Goal: Use online tool/utility: Utilize a website feature to perform a specific function

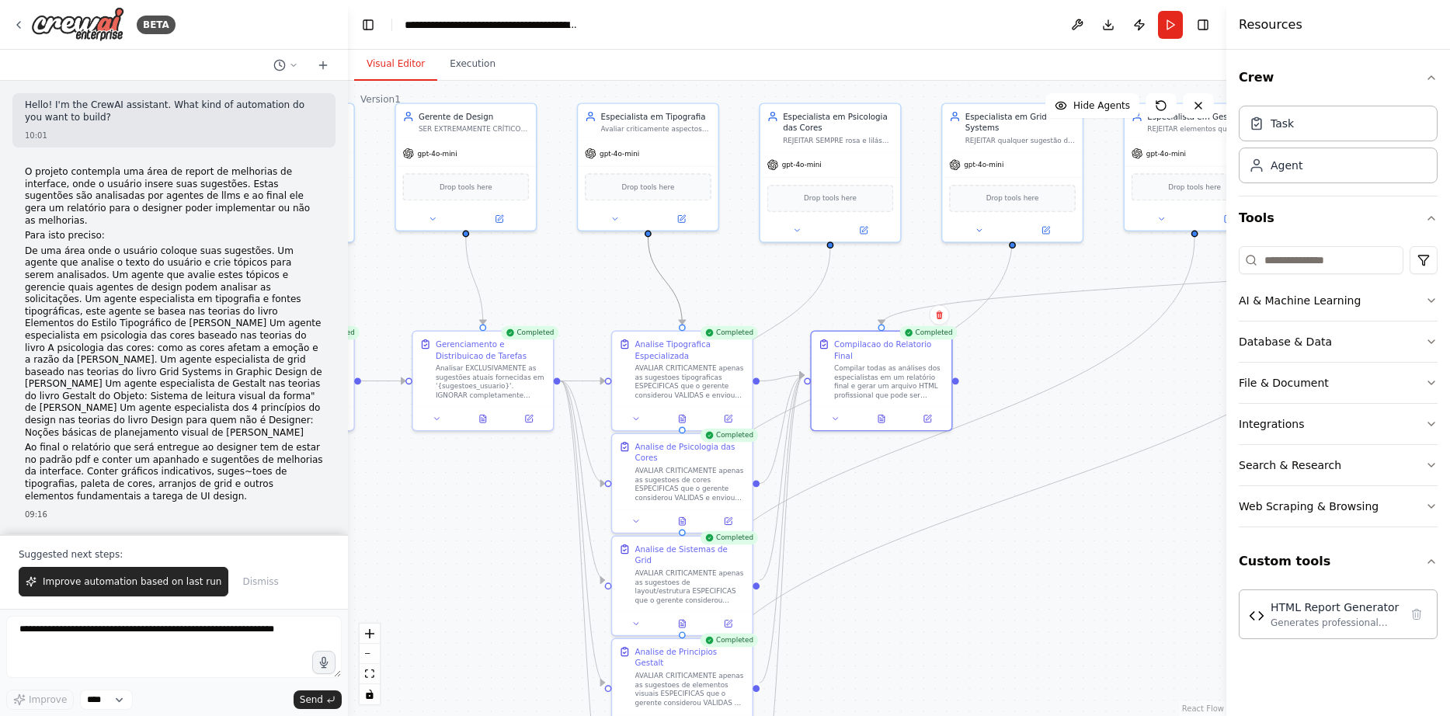
scroll to position [16227, 0]
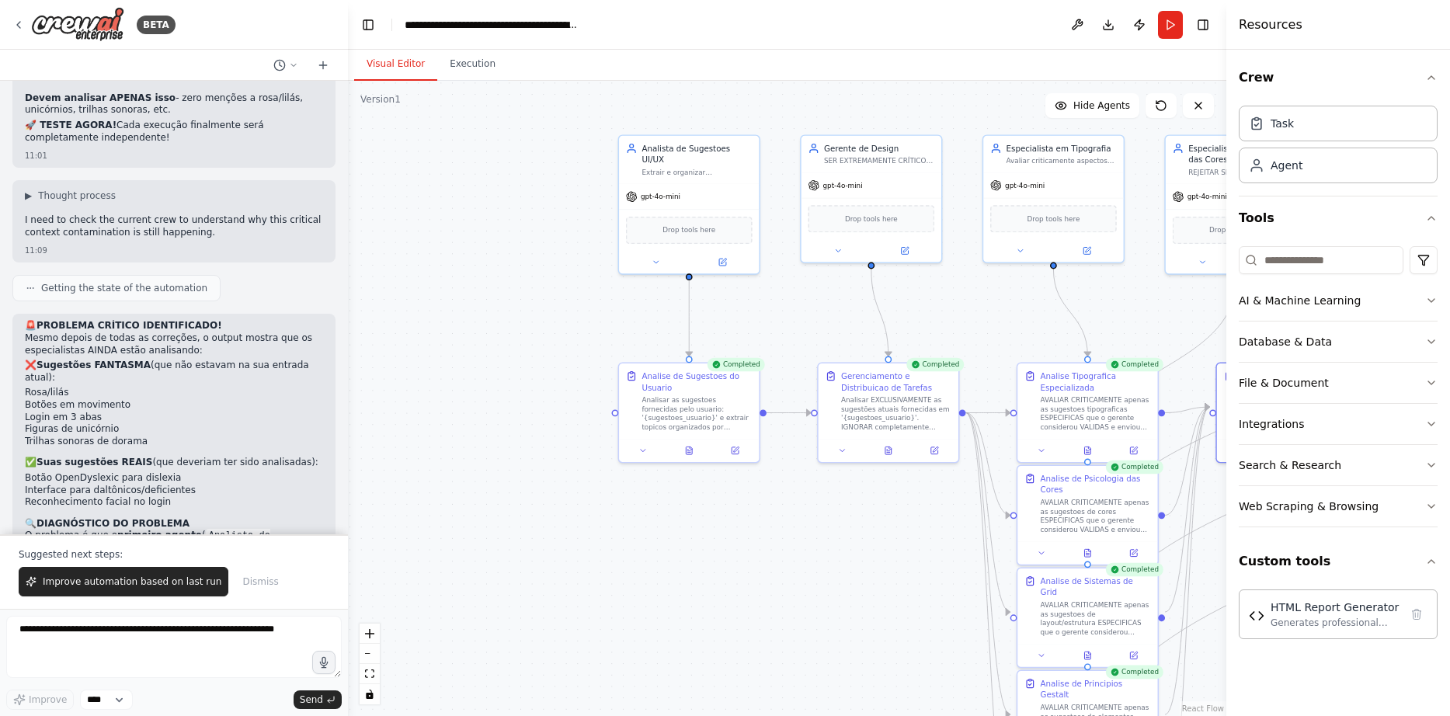
drag, startPoint x: 587, startPoint y: 267, endPoint x: 993, endPoint y: 299, distance: 406.6
click at [1180, 33] on button "Run" at bounding box center [1170, 25] width 25 height 28
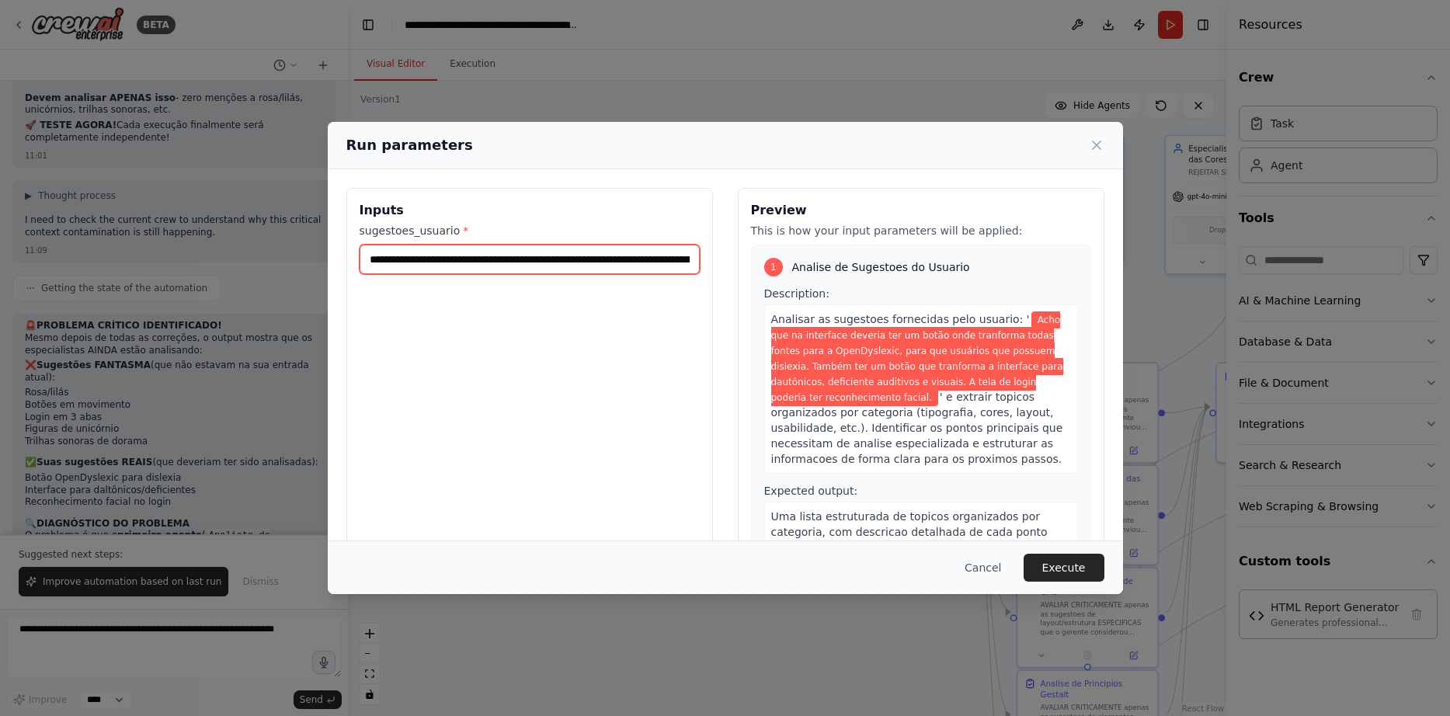
click at [523, 254] on input "**********" at bounding box center [530, 260] width 340 height 30
paste input "text"
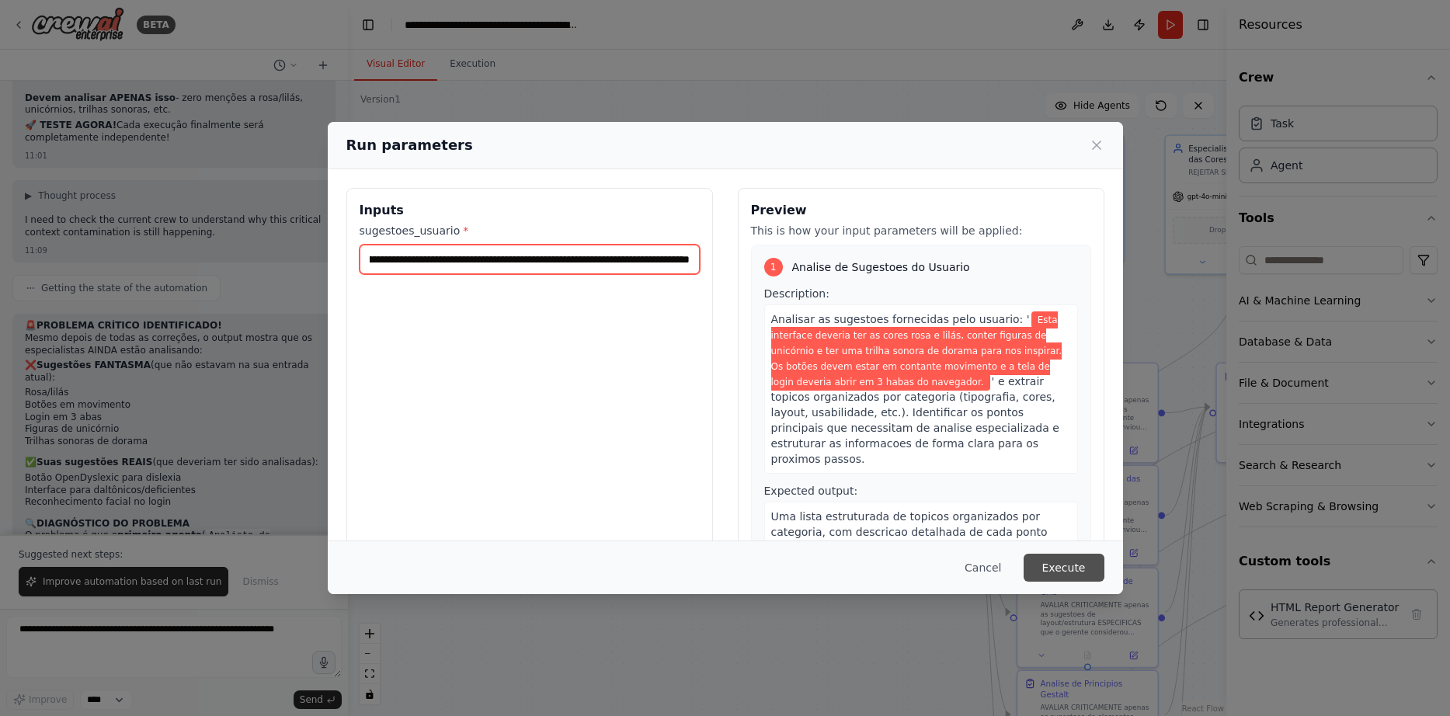
type input "**********"
click at [1059, 559] on button "Execute" at bounding box center [1064, 568] width 81 height 28
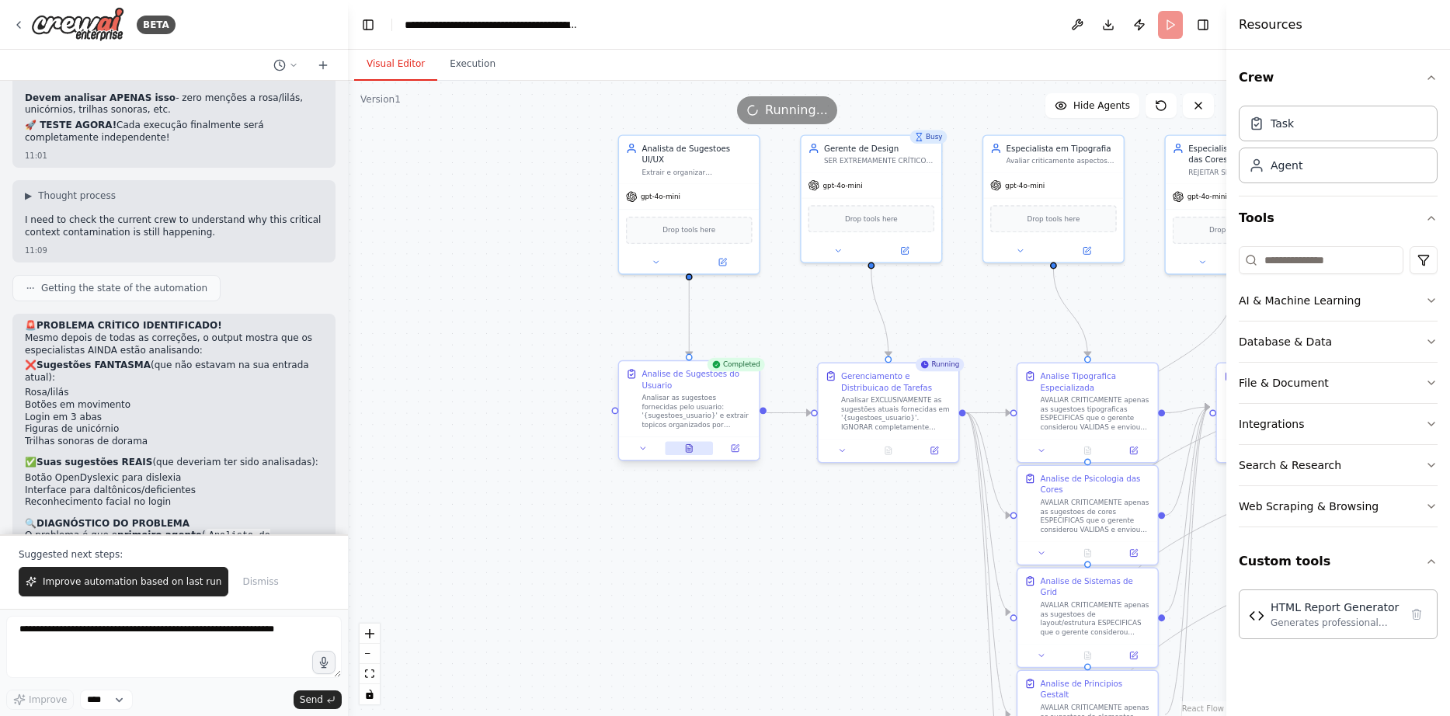
click at [687, 450] on icon at bounding box center [689, 448] width 6 height 8
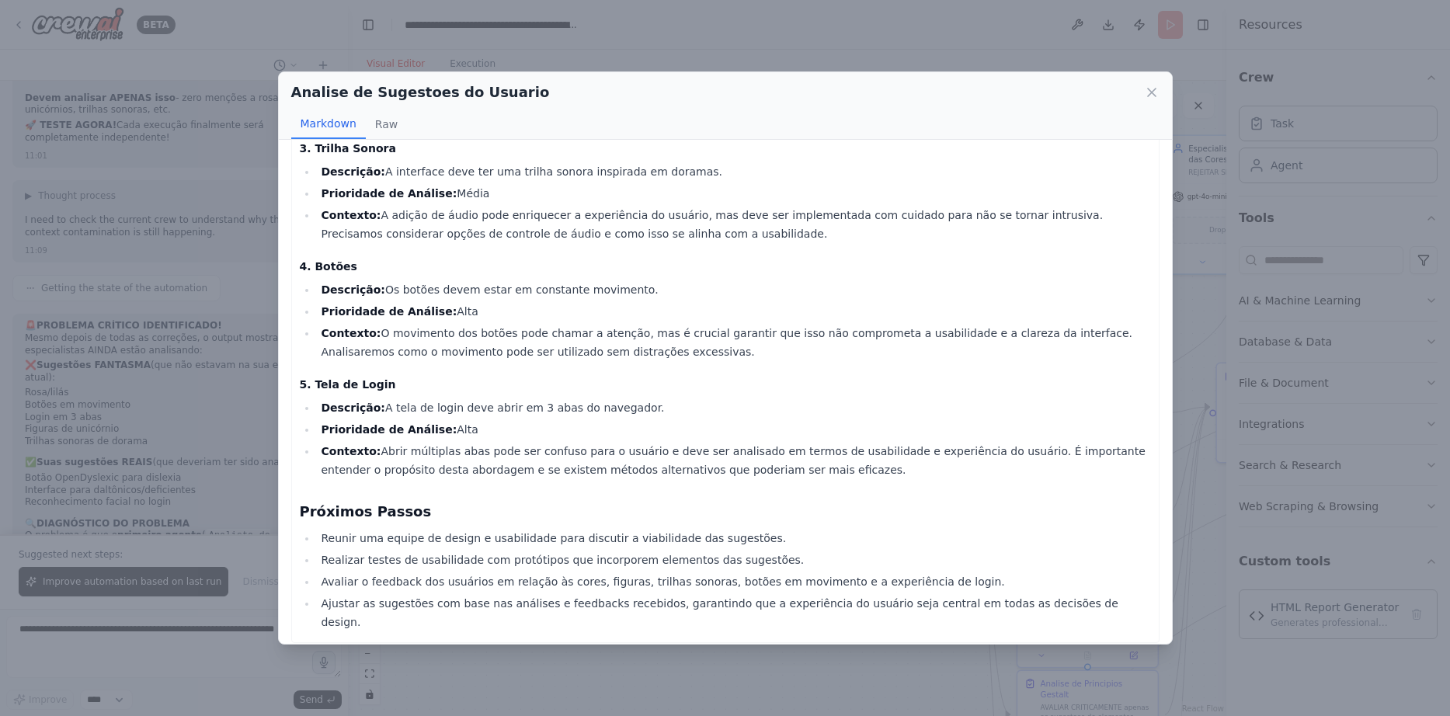
scroll to position [285, 0]
click at [1153, 99] on icon at bounding box center [1152, 93] width 16 height 16
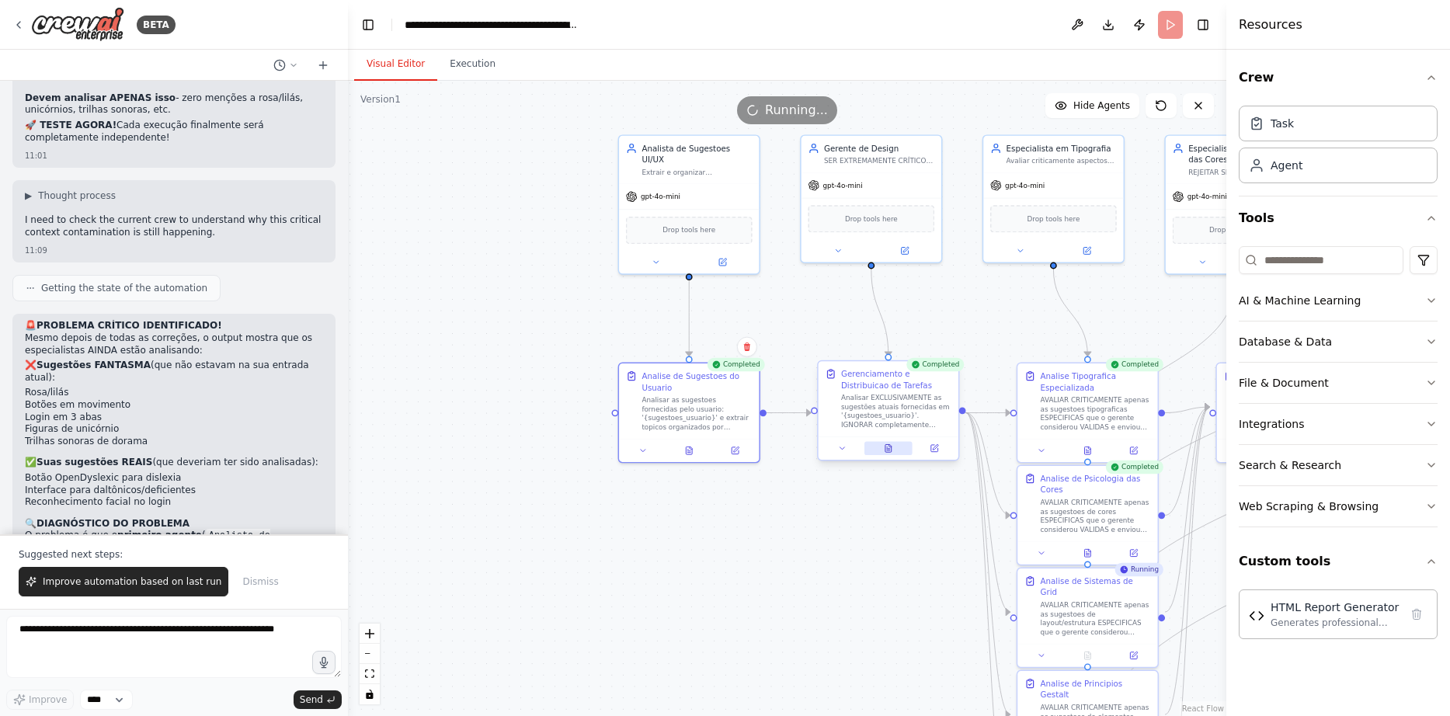
click at [893, 450] on button at bounding box center [888, 449] width 48 height 14
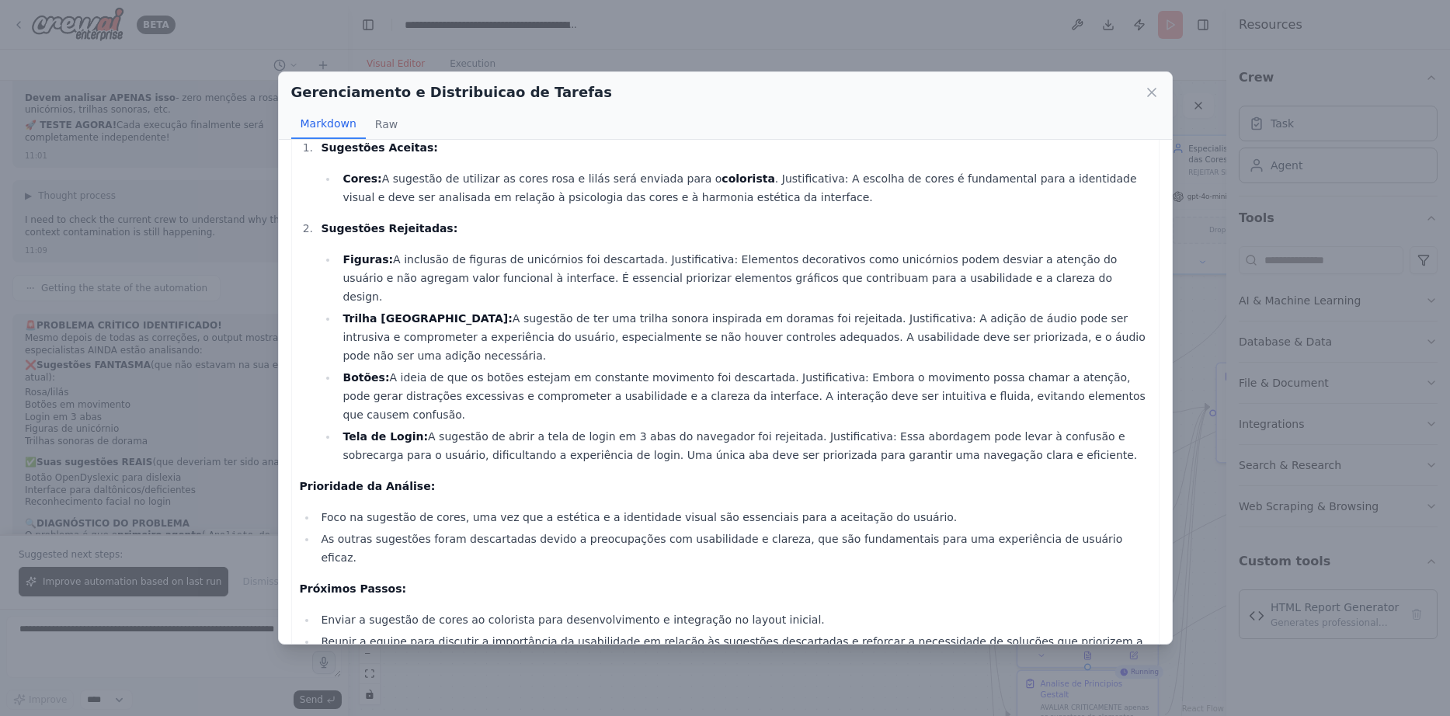
scroll to position [54, 0]
click at [1144, 89] on icon at bounding box center [1152, 93] width 16 height 16
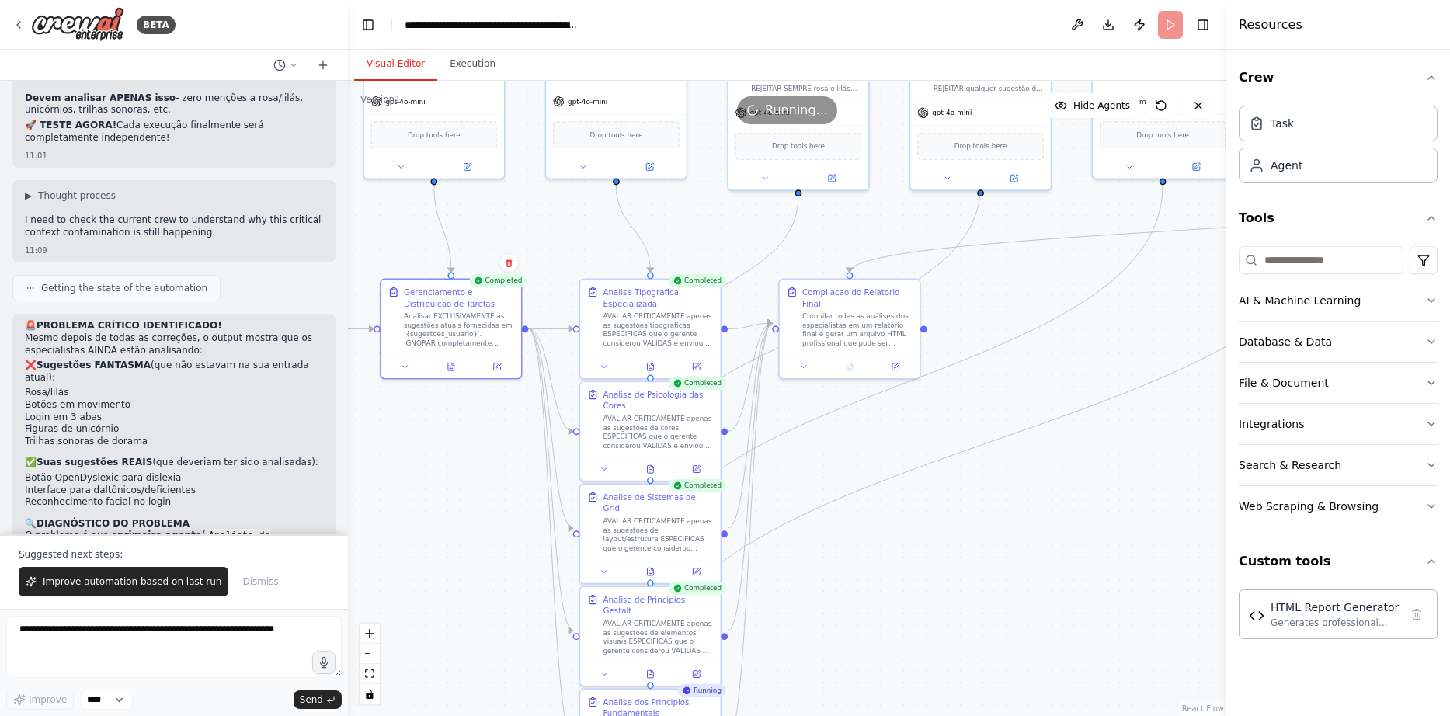
drag, startPoint x: 894, startPoint y: 499, endPoint x: 462, endPoint y: 408, distance: 441.3
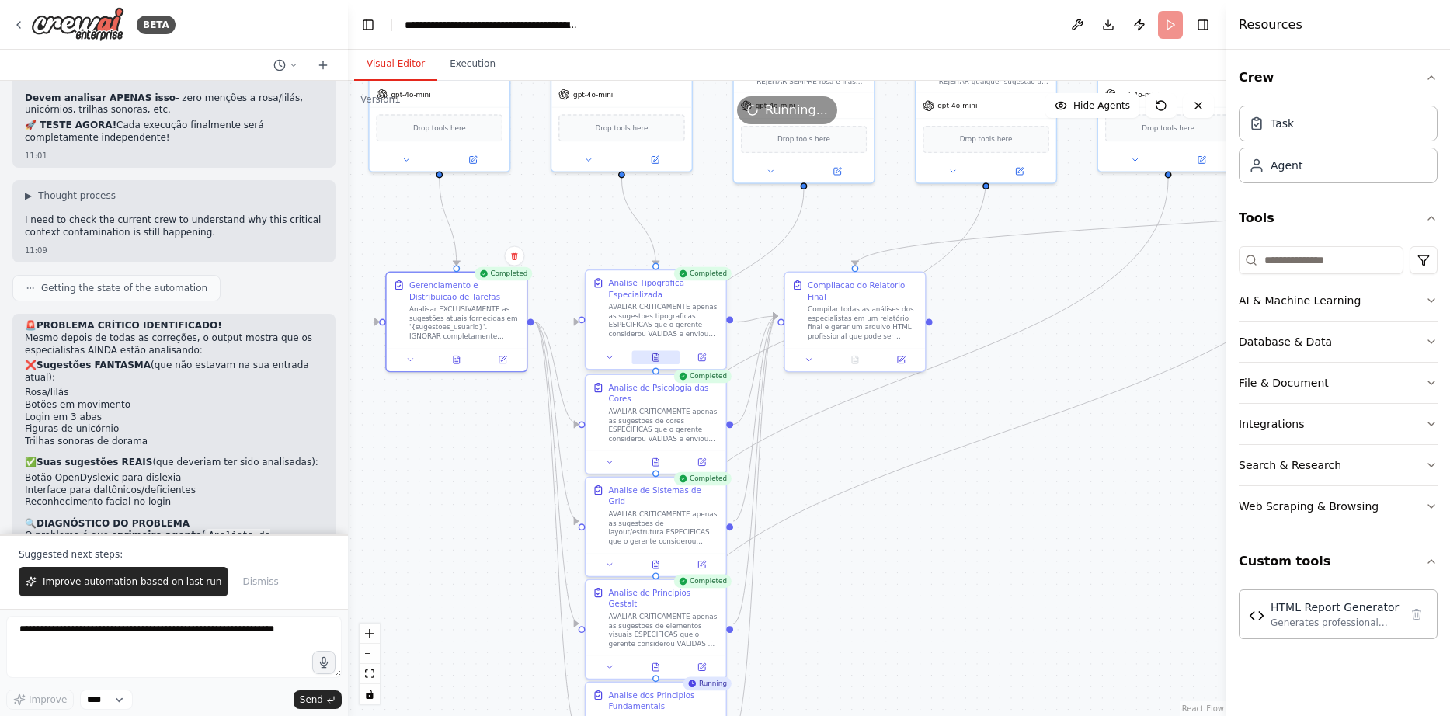
click at [662, 356] on button at bounding box center [655, 358] width 48 height 14
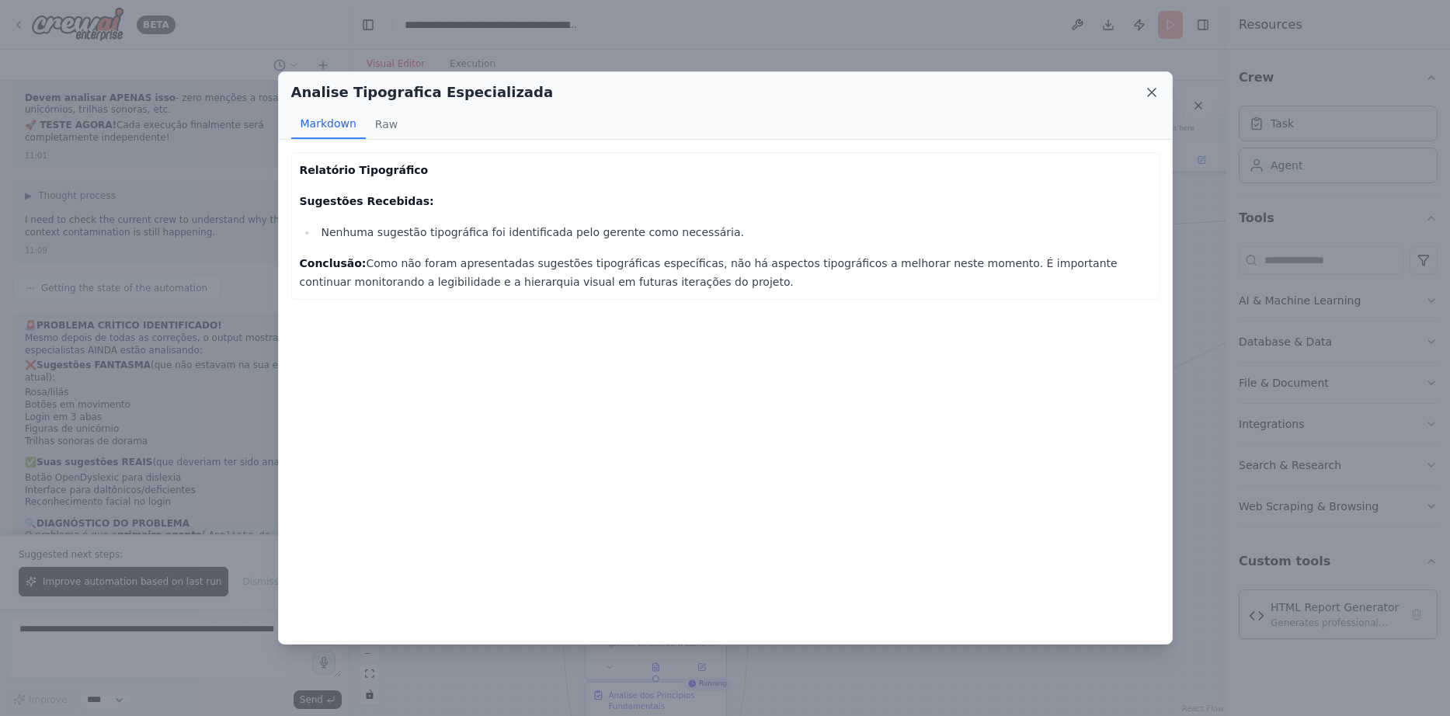
click at [1156, 92] on icon at bounding box center [1152, 93] width 16 height 16
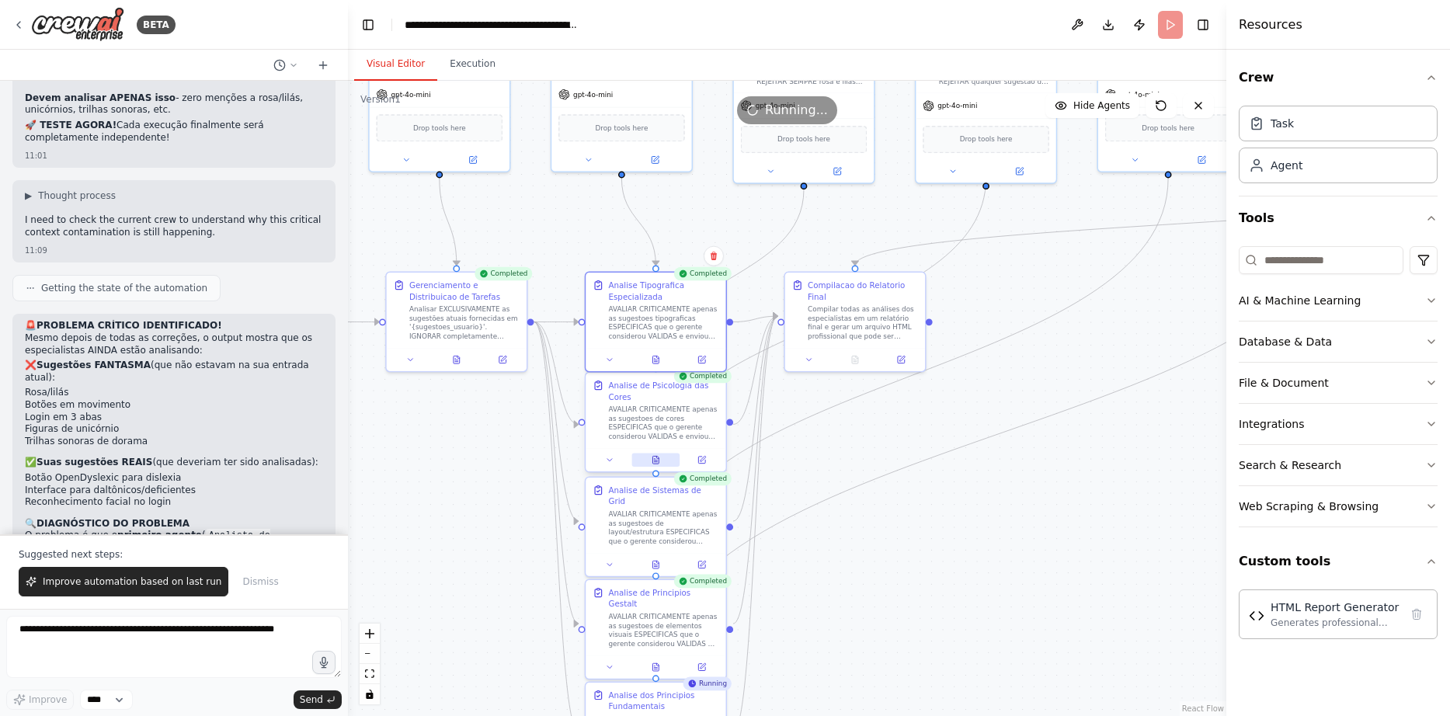
click at [656, 454] on button at bounding box center [655, 460] width 48 height 14
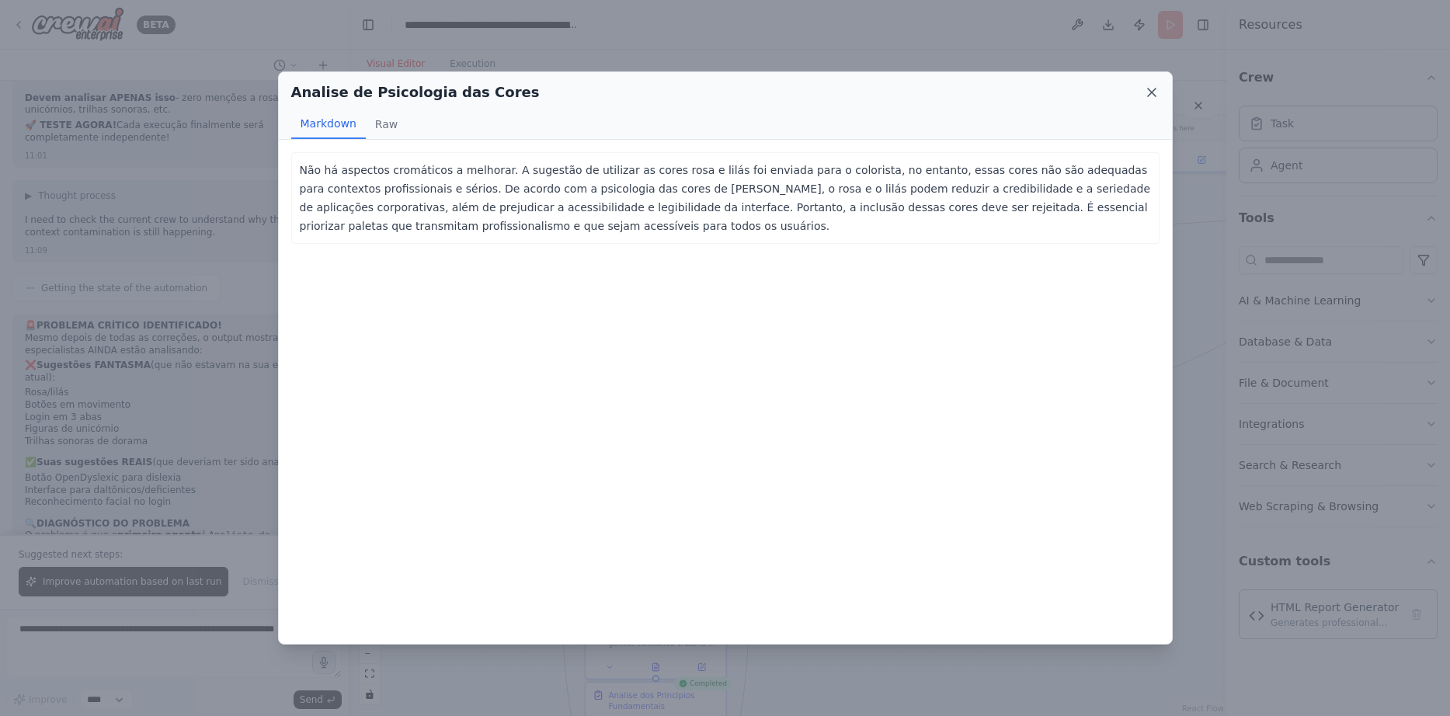
click at [1151, 92] on icon at bounding box center [1152, 93] width 8 height 8
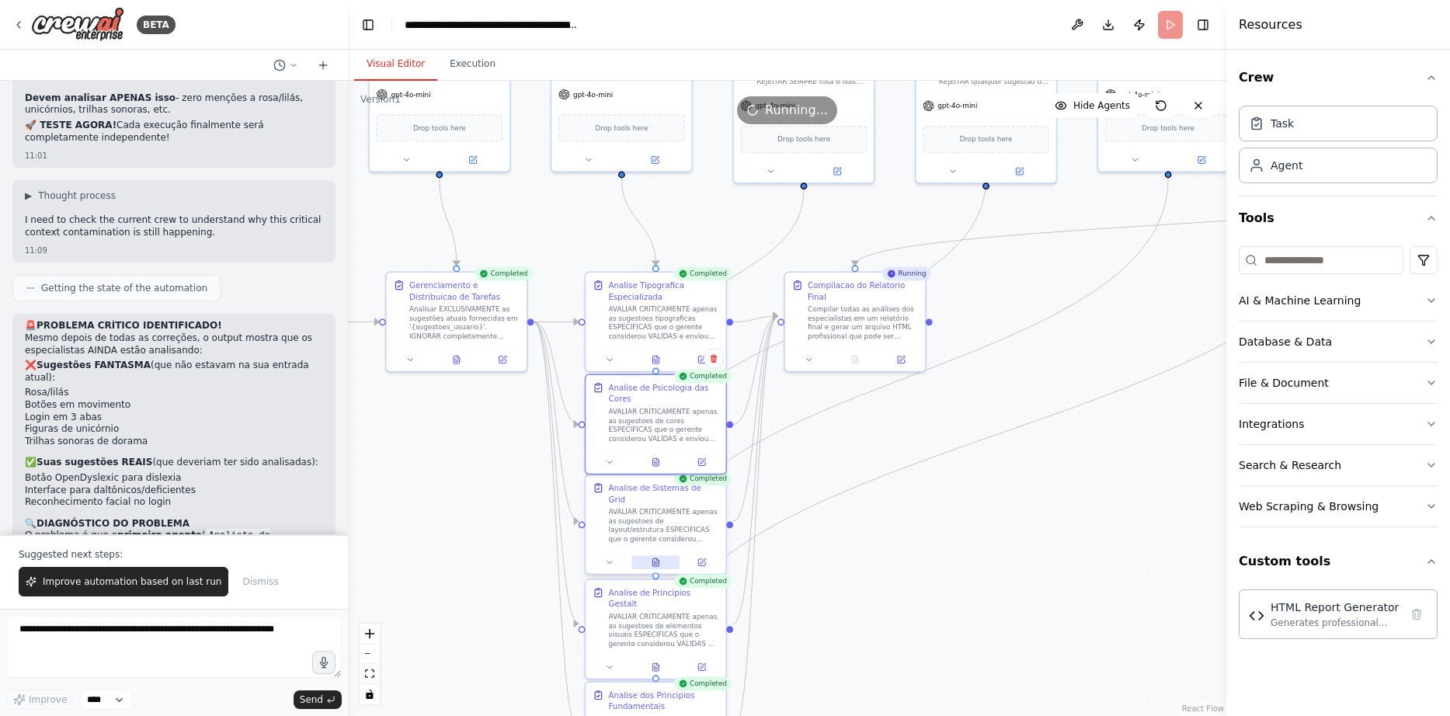
click at [645, 555] on button at bounding box center [655, 562] width 48 height 14
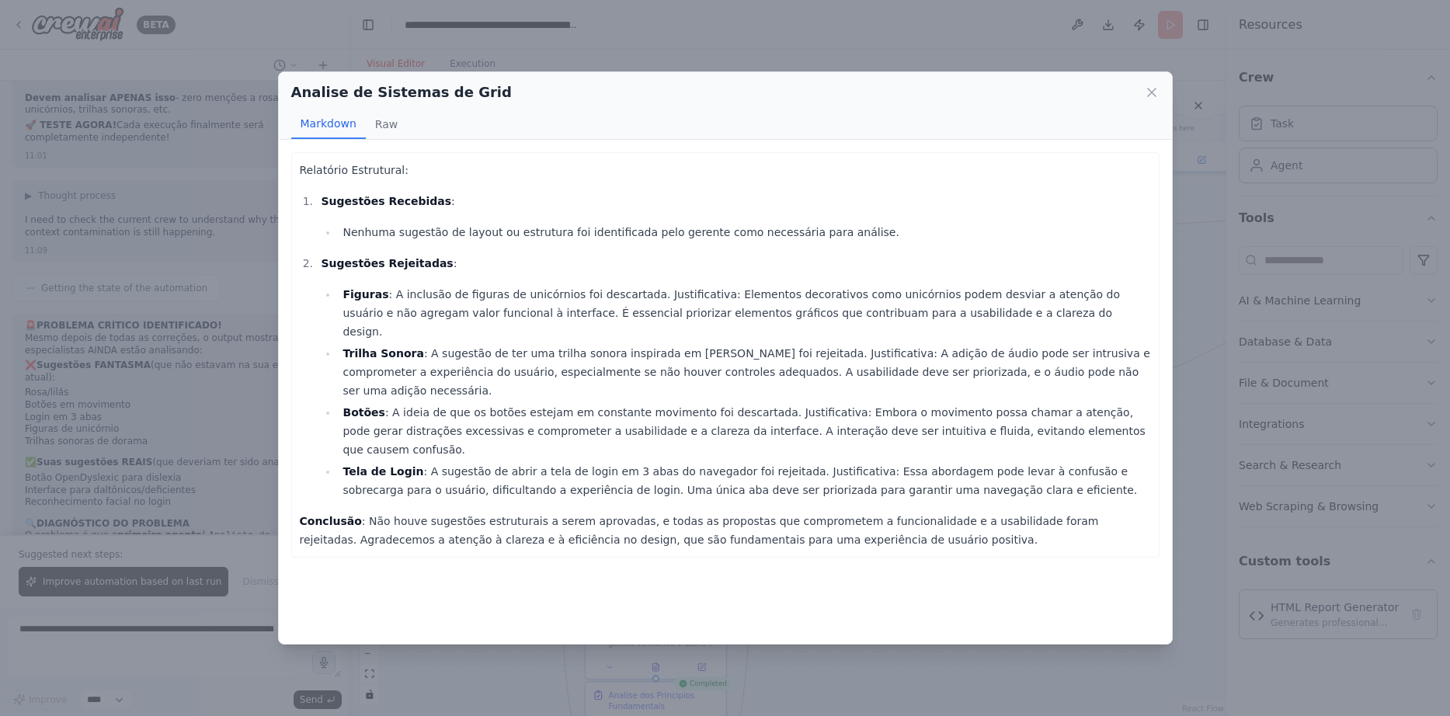
click at [1160, 84] on div "Analise de Sistemas de Grid Markdown Raw" at bounding box center [725, 106] width 893 height 68
click at [1154, 86] on icon at bounding box center [1152, 93] width 16 height 16
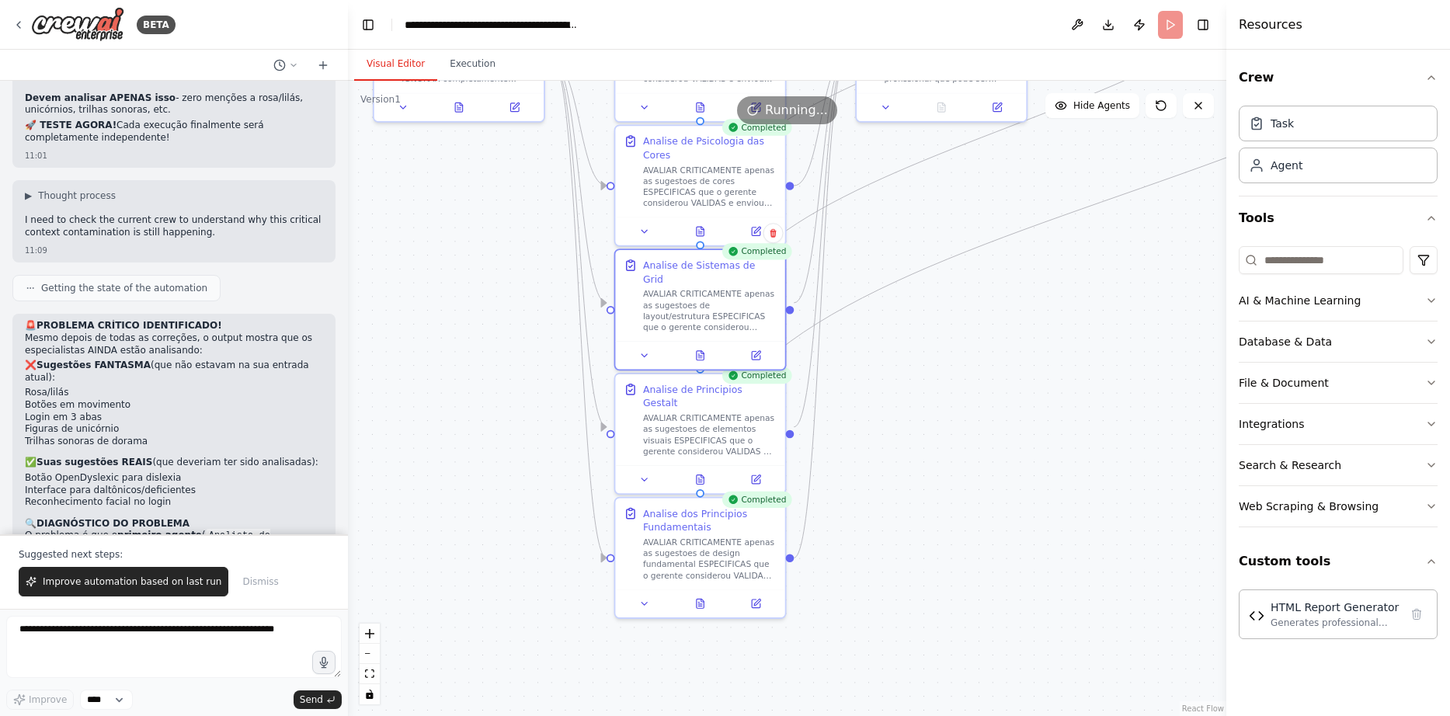
drag, startPoint x: 777, startPoint y: 533, endPoint x: 847, endPoint y: 317, distance: 226.9
click at [696, 471] on icon at bounding box center [699, 476] width 11 height 11
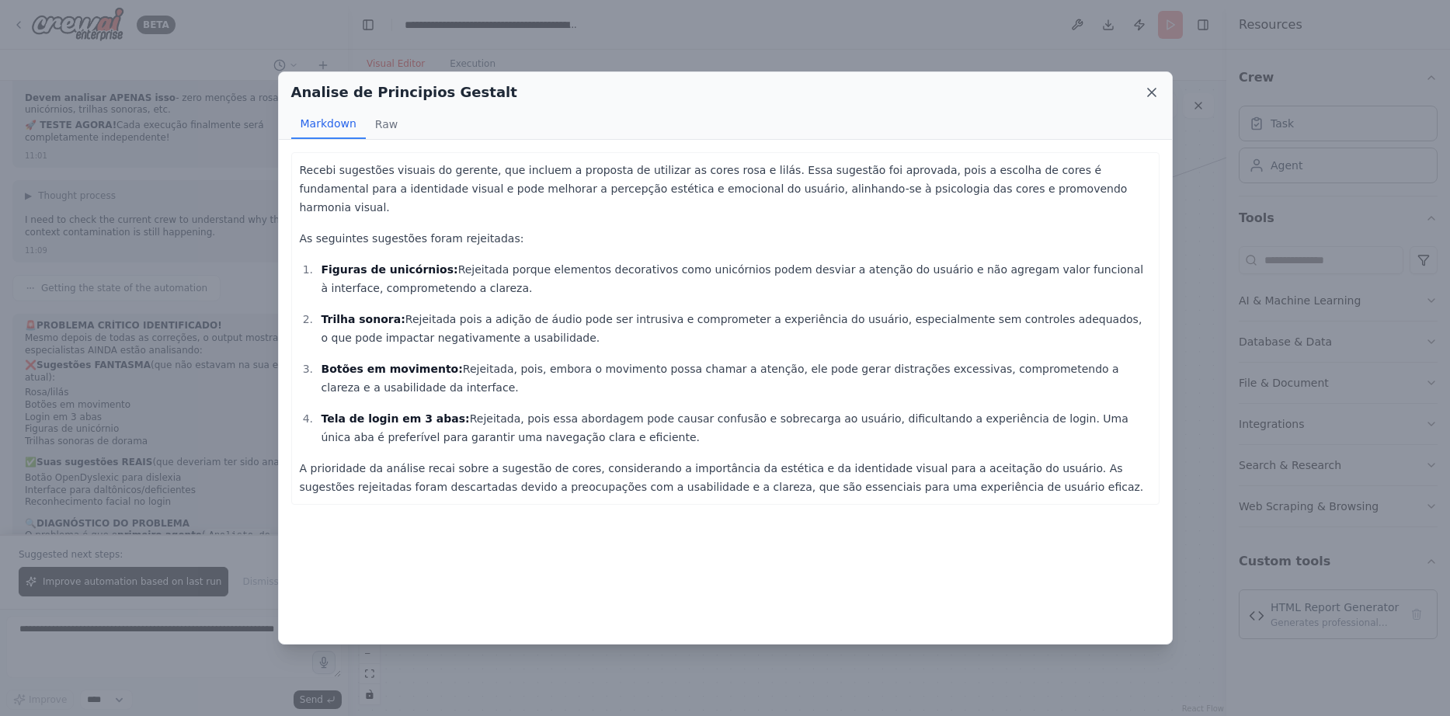
click at [1157, 91] on icon at bounding box center [1152, 93] width 16 height 16
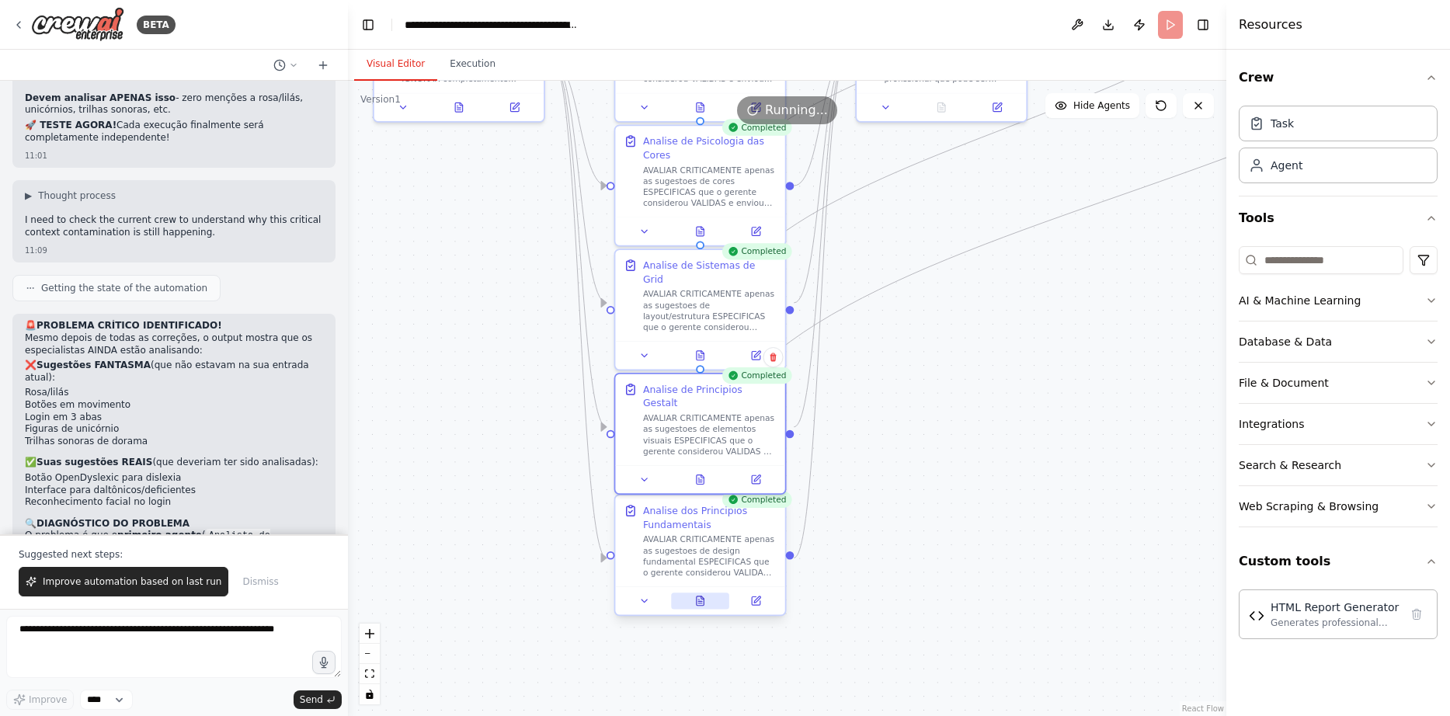
click at [696, 605] on icon at bounding box center [699, 601] width 11 height 11
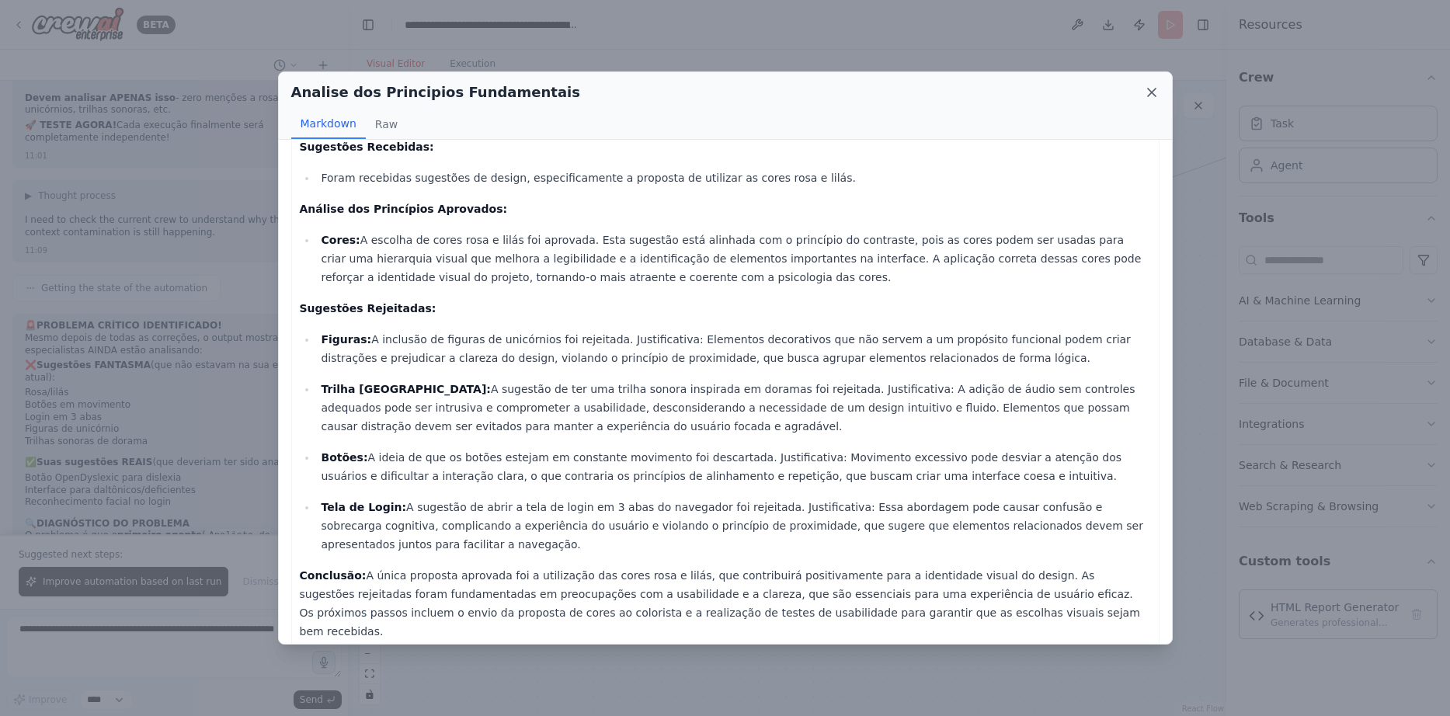
click at [1149, 92] on icon at bounding box center [1152, 93] width 16 height 16
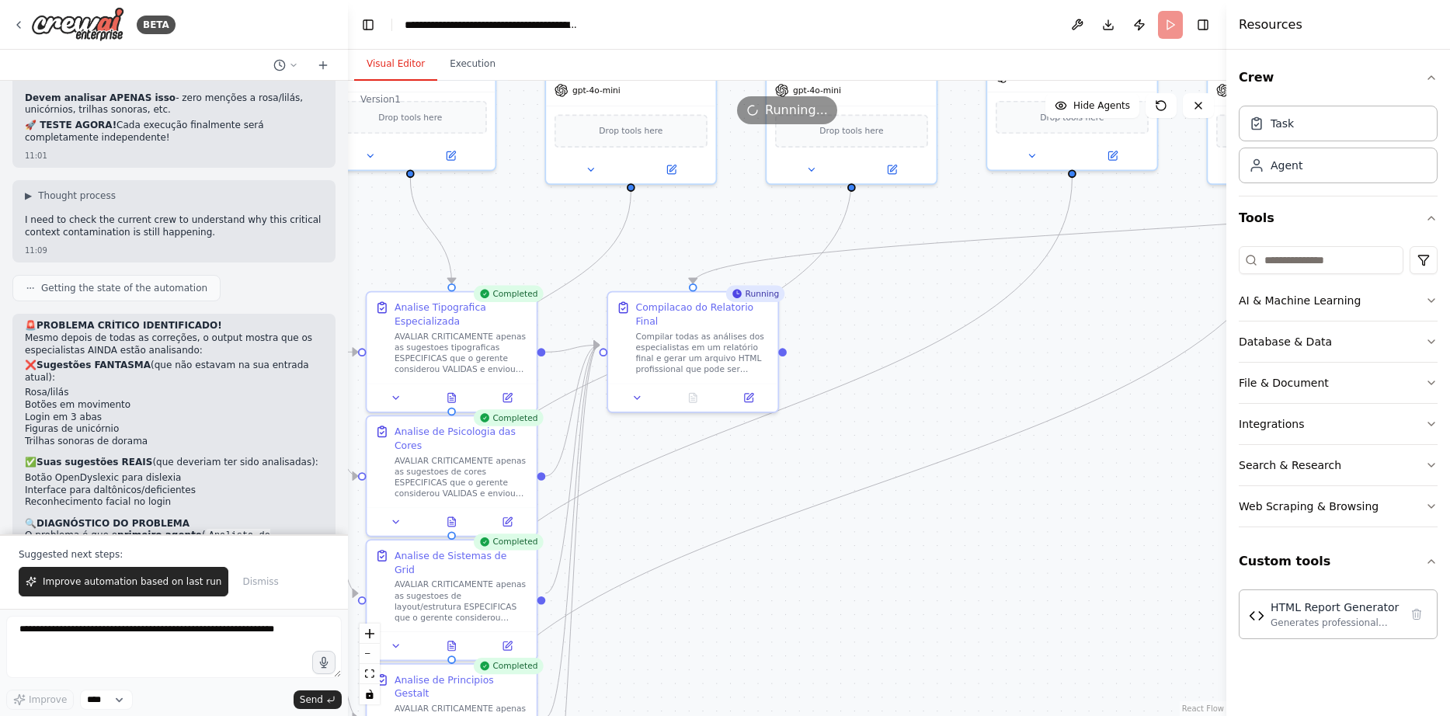
drag, startPoint x: 988, startPoint y: 376, endPoint x: 738, endPoint y: 670, distance: 386.2
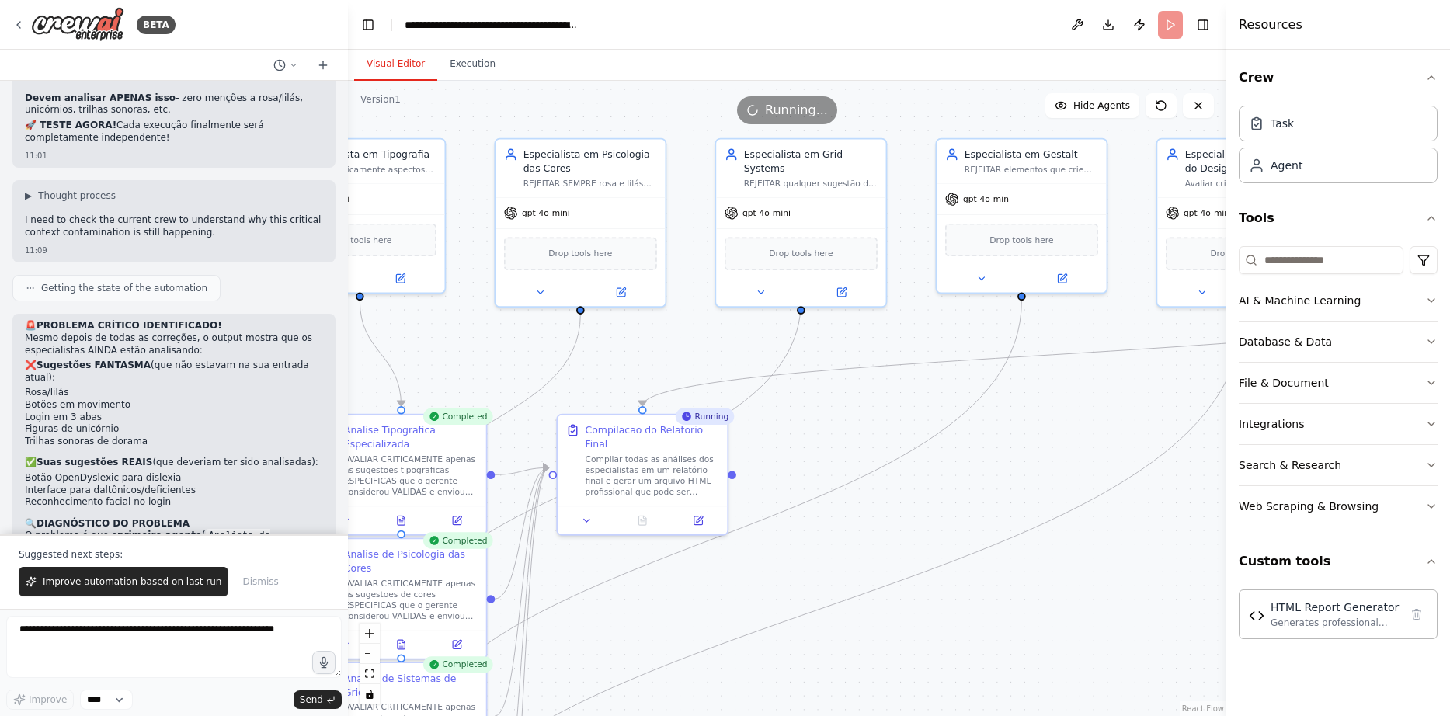
drag, startPoint x: 964, startPoint y: 339, endPoint x: 904, endPoint y: 461, distance: 135.8
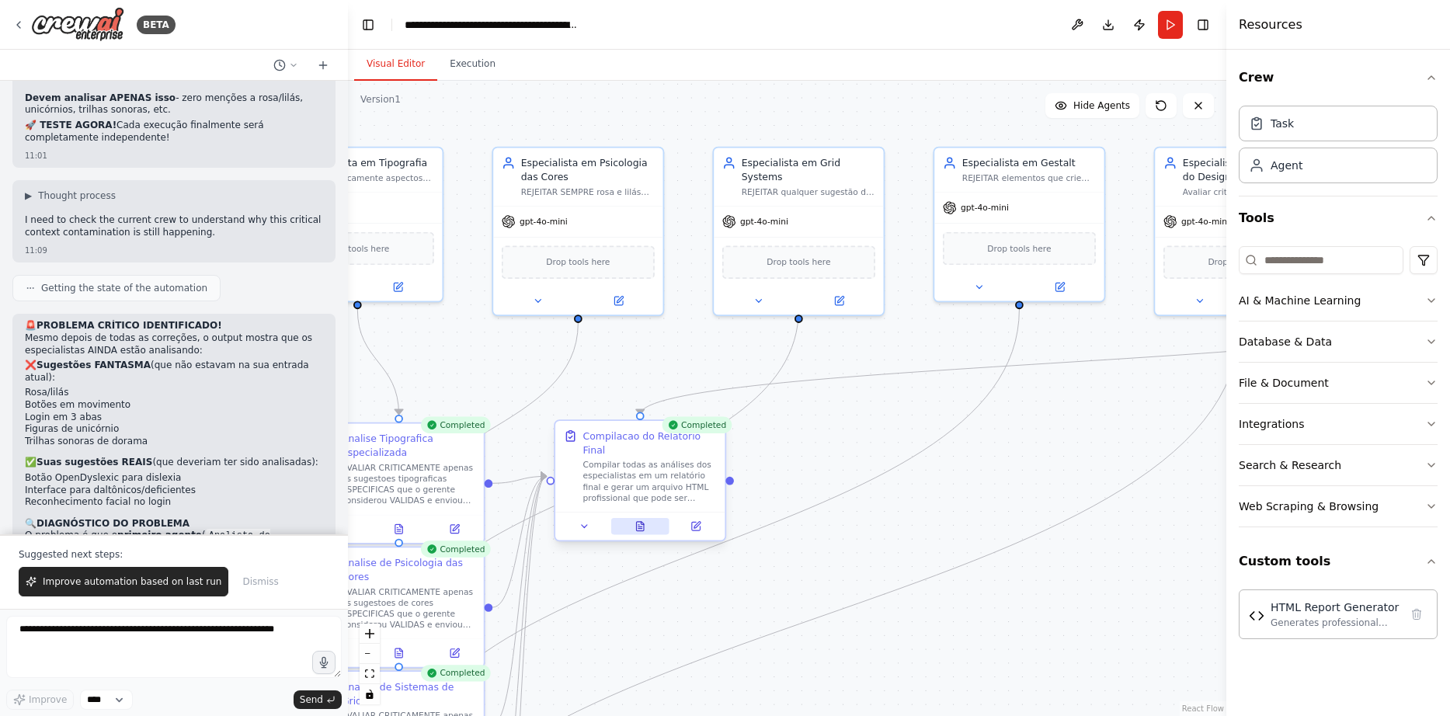
click at [641, 529] on icon at bounding box center [640, 529] width 4 height 0
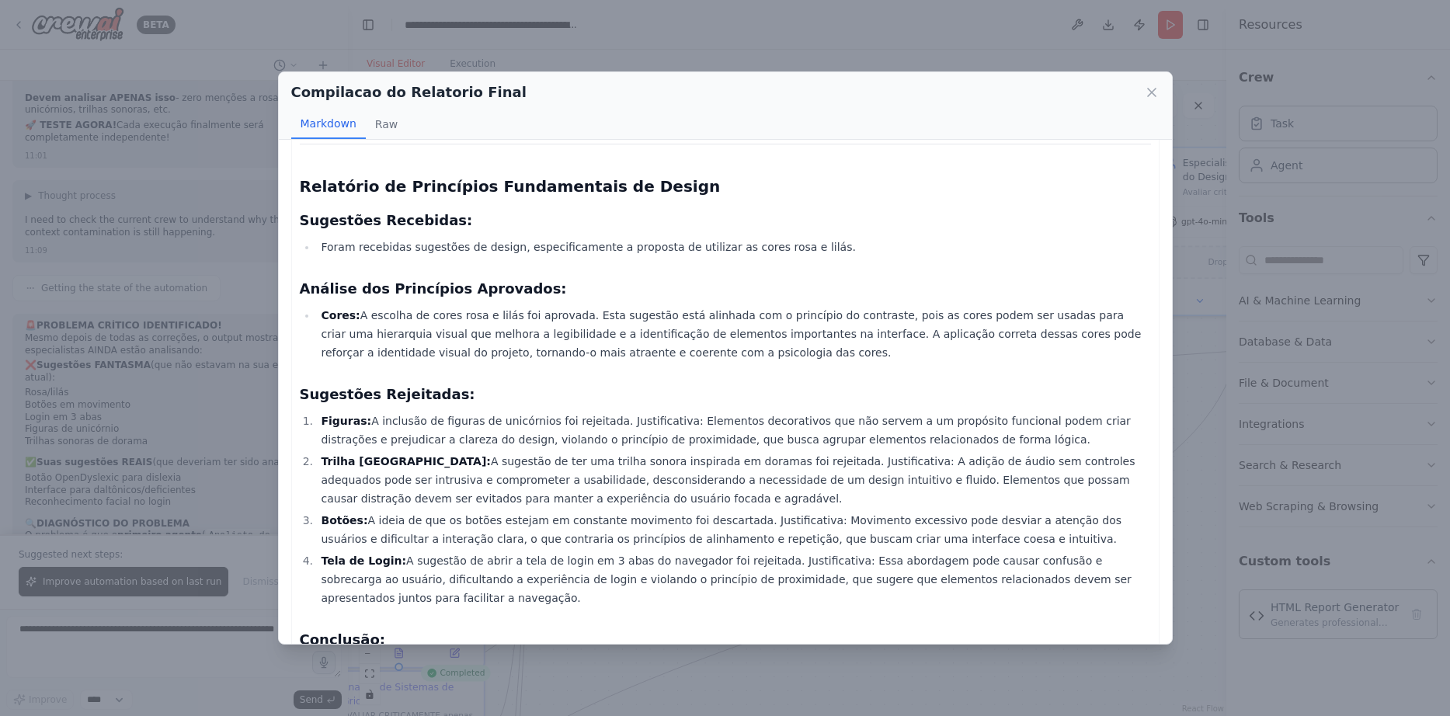
scroll to position [971, 0]
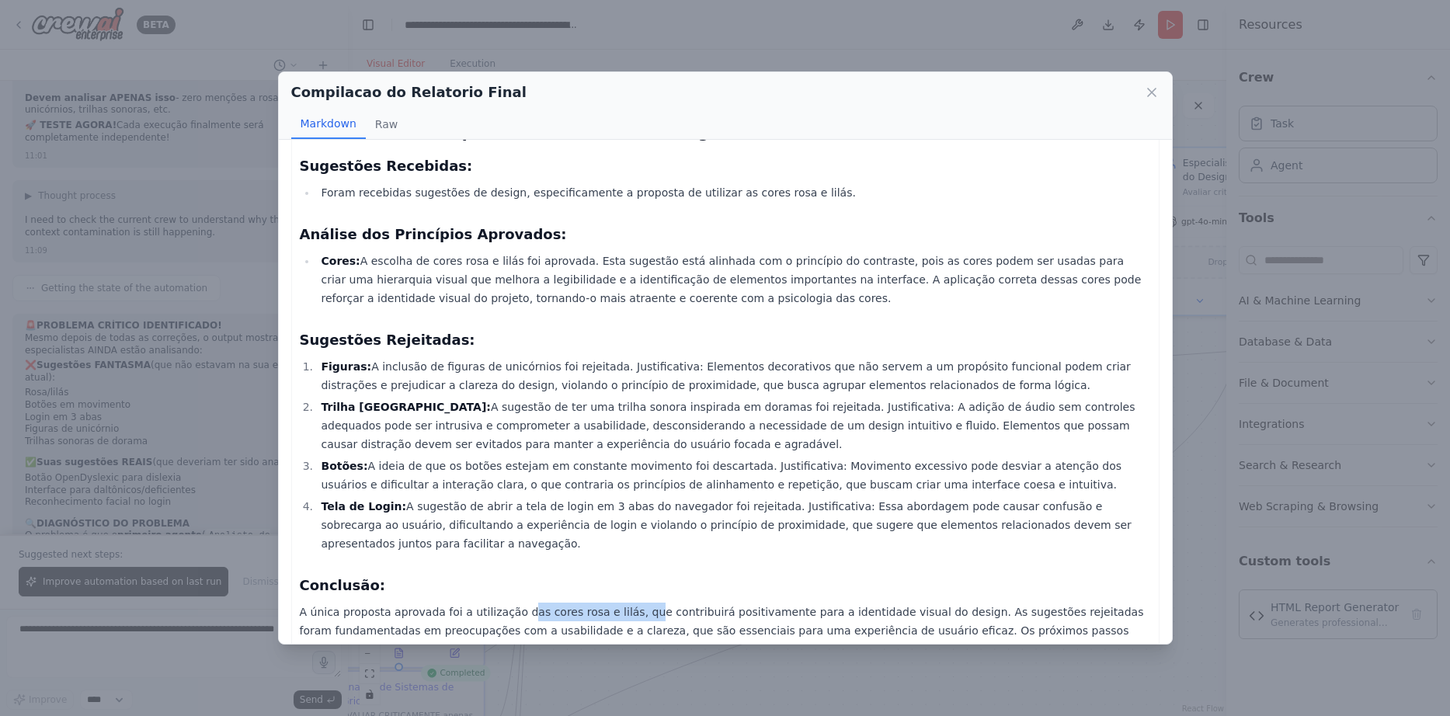
drag, startPoint x: 510, startPoint y: 577, endPoint x: 624, endPoint y: 579, distance: 113.4
click at [622, 603] on p "A única proposta aprovada foi a utilização das cores rosa e lilás, que contribu…" at bounding box center [725, 631] width 851 height 56
click at [1146, 91] on icon at bounding box center [1152, 93] width 16 height 16
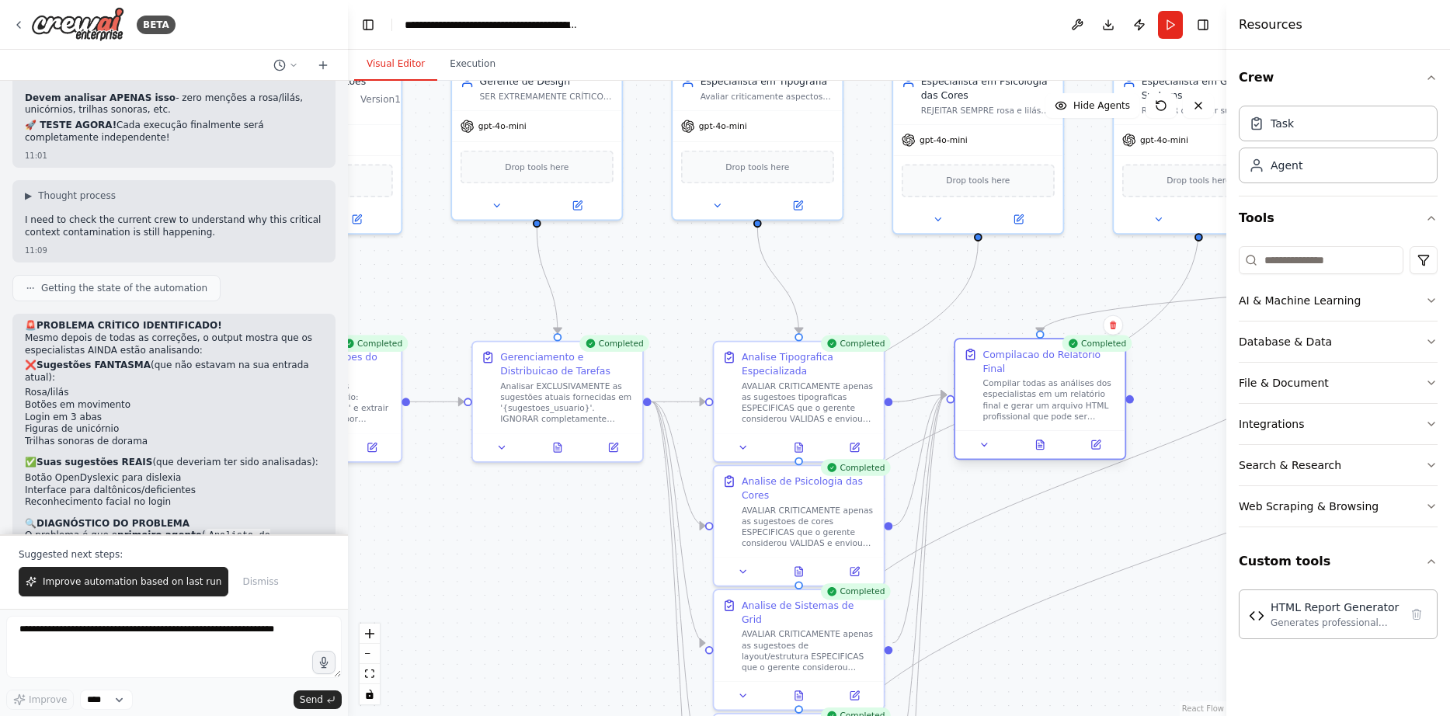
drag, startPoint x: 648, startPoint y: 433, endPoint x: 1048, endPoint y: 351, distance: 408.3
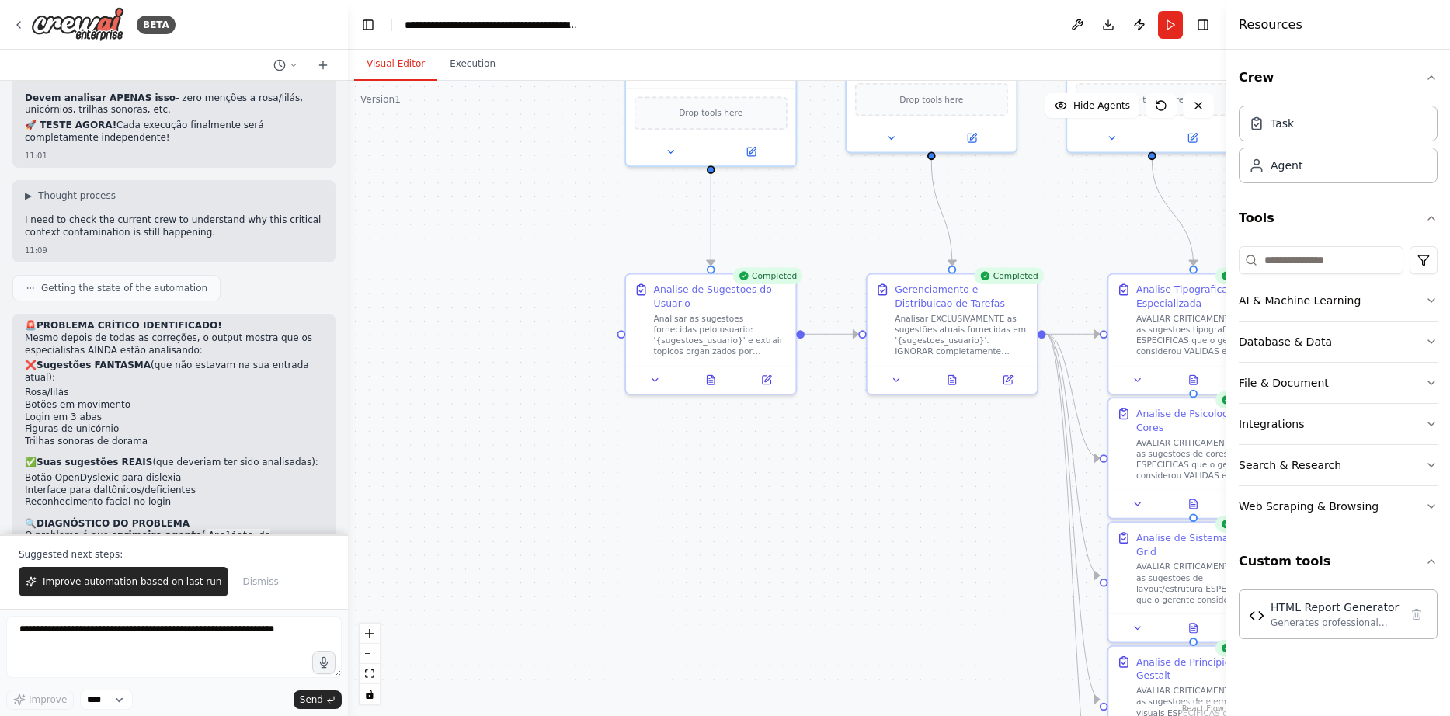
drag, startPoint x: 488, startPoint y: 499, endPoint x: 961, endPoint y: 404, distance: 483.3
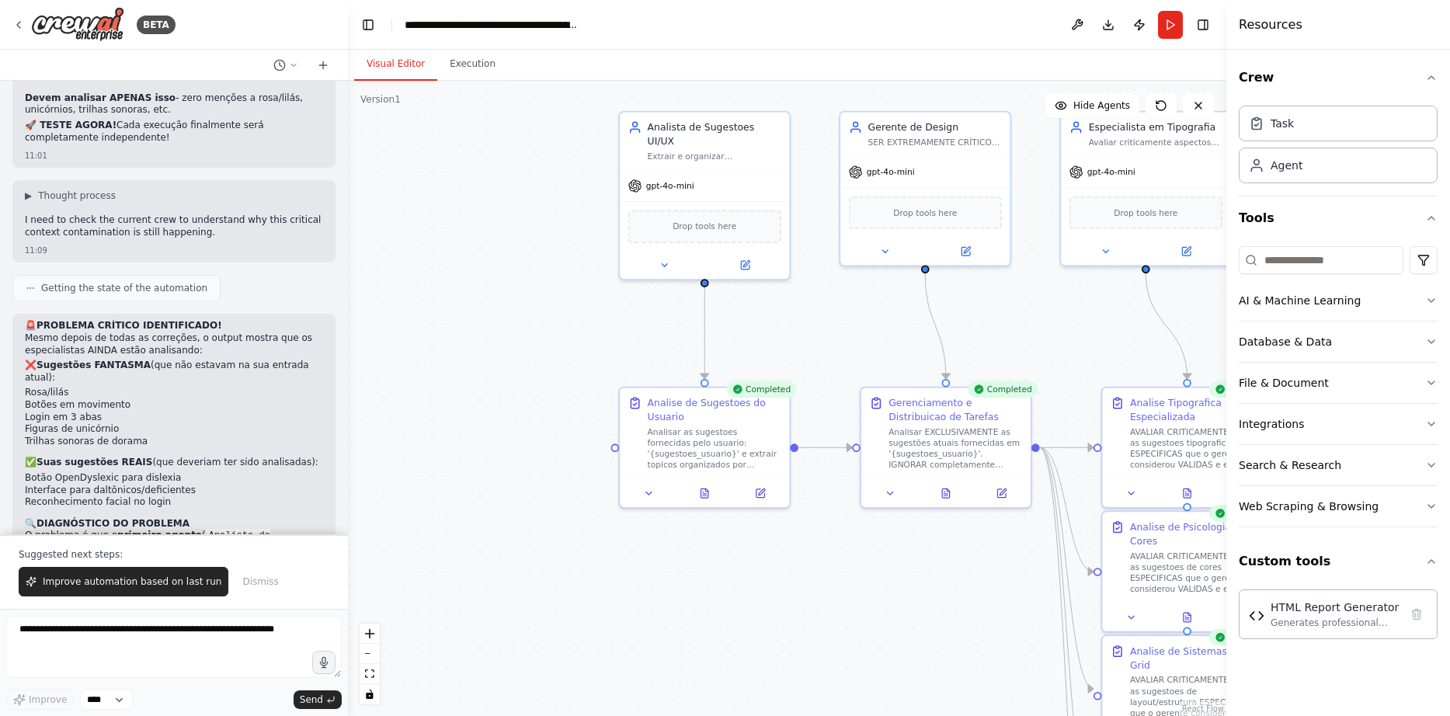
drag, startPoint x: 816, startPoint y: 429, endPoint x: 728, endPoint y: 558, distance: 157.0
click at [1168, 23] on button "Run" at bounding box center [1170, 25] width 25 height 28
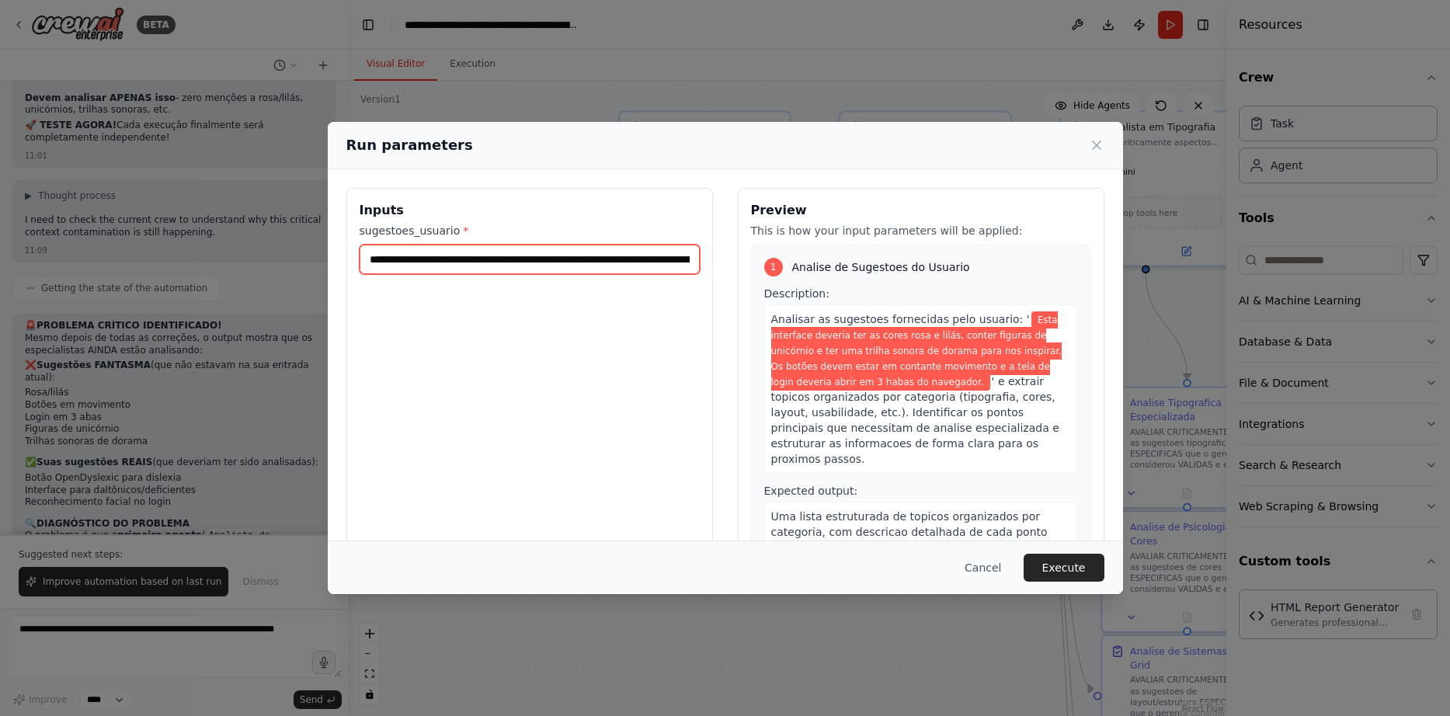
click at [461, 262] on input "**********" at bounding box center [530, 260] width 340 height 30
paste input "**********"
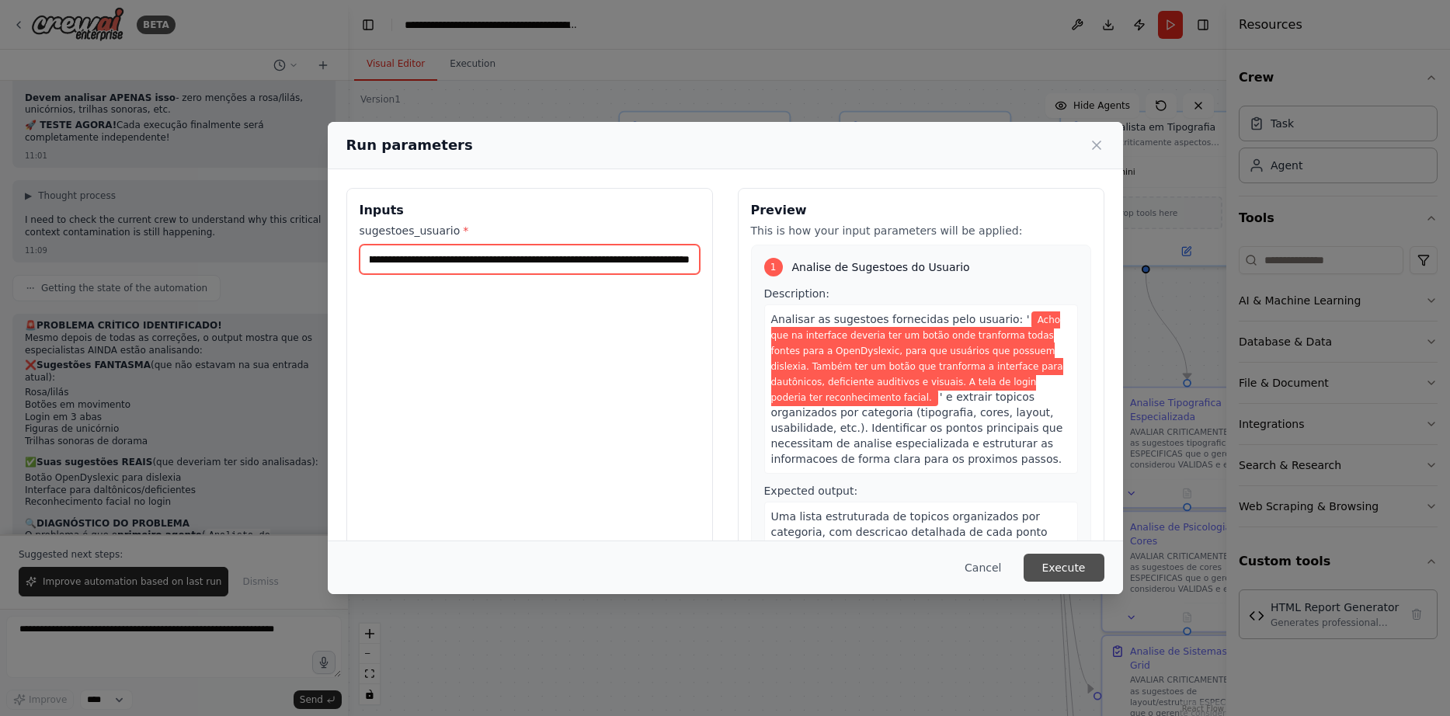
type input "**********"
click at [1061, 564] on button "Execute" at bounding box center [1064, 568] width 81 height 28
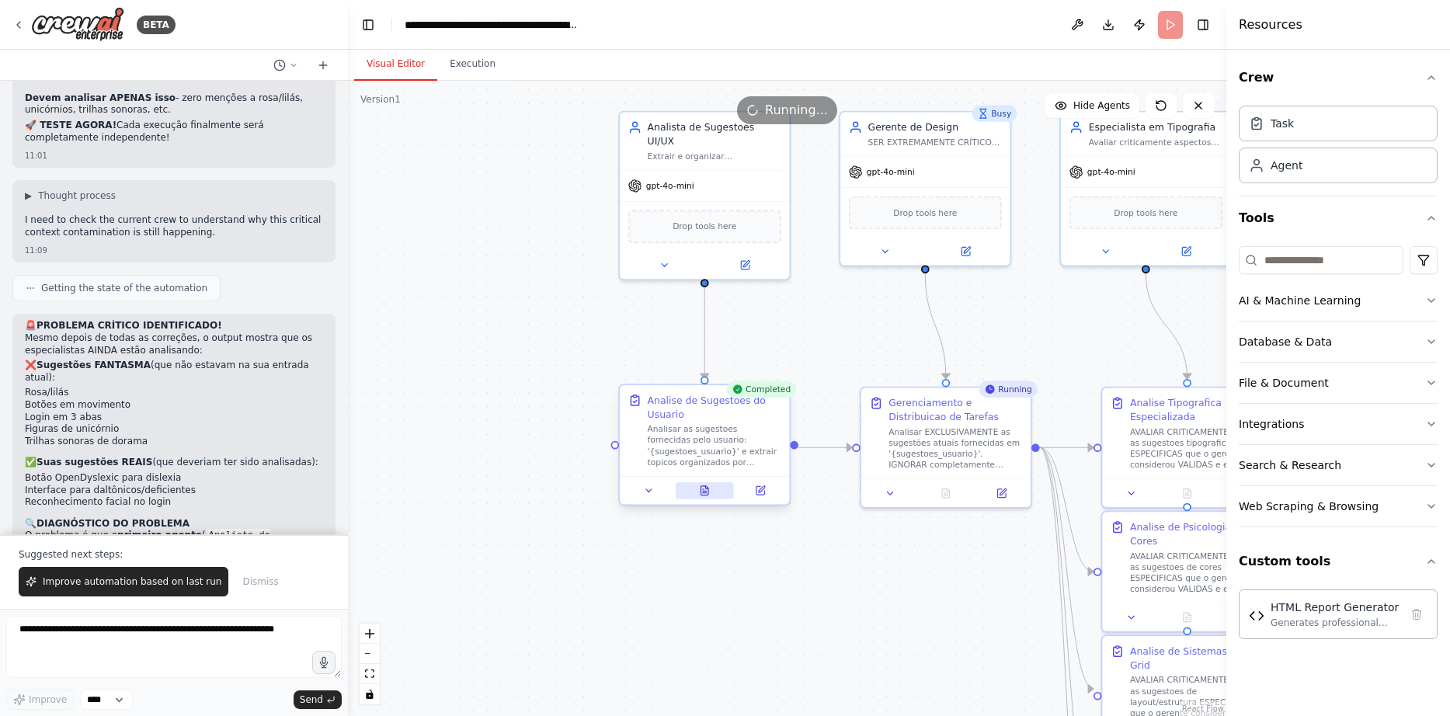
click at [695, 488] on button at bounding box center [705, 490] width 58 height 16
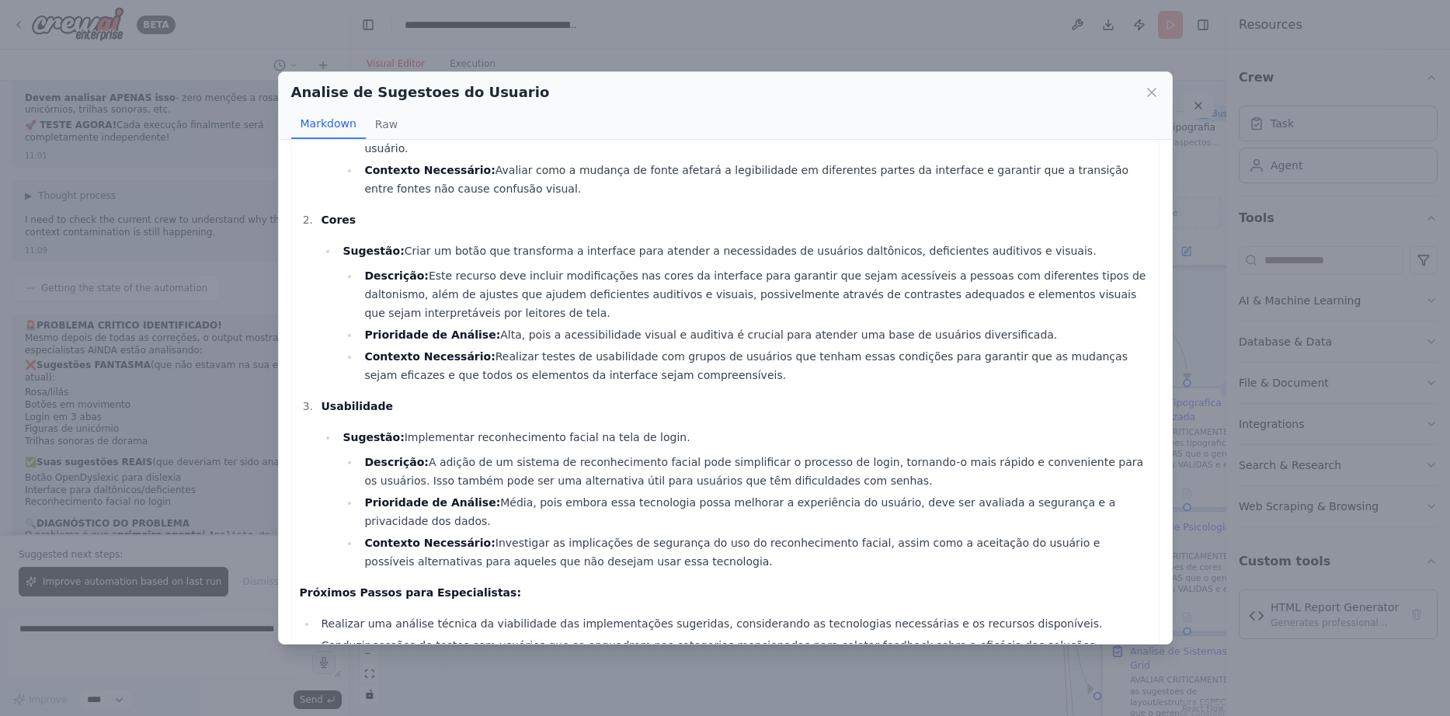
scroll to position [193, 0]
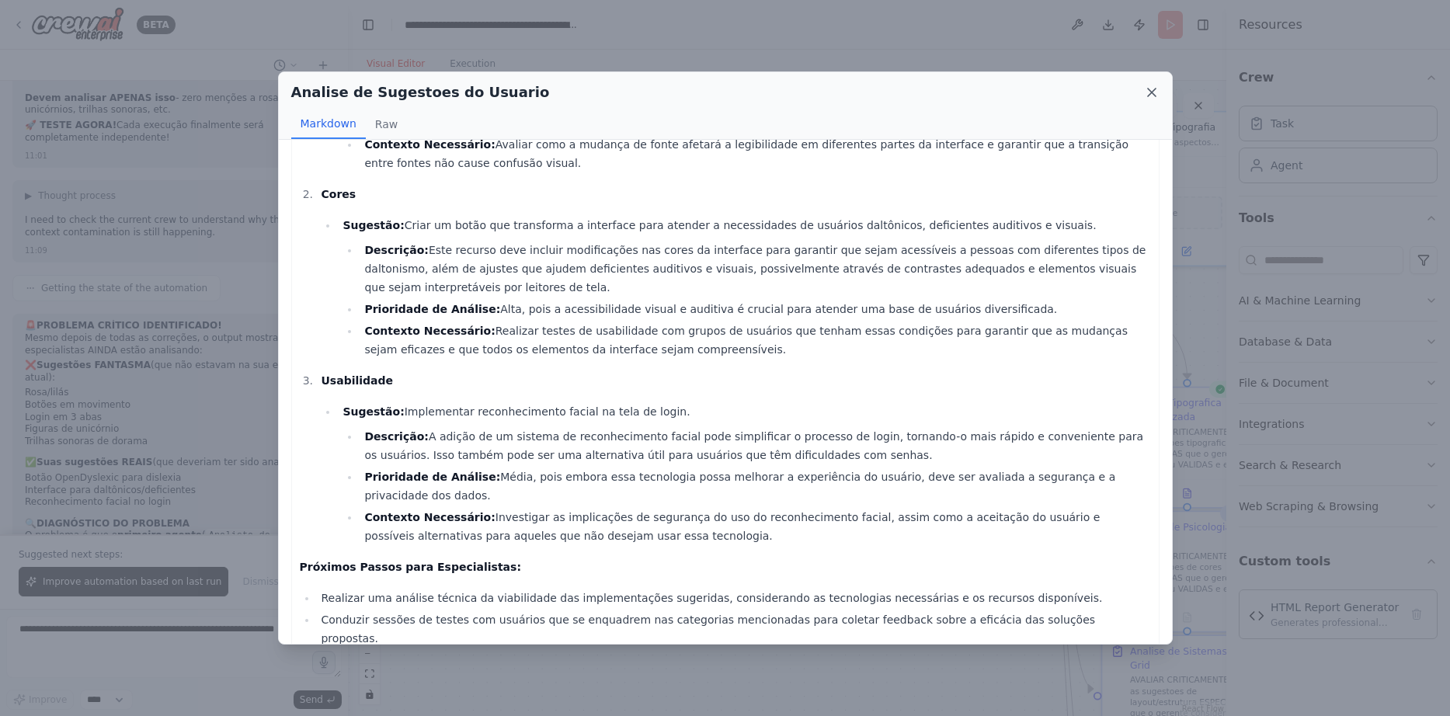
click at [1156, 87] on icon at bounding box center [1152, 93] width 16 height 16
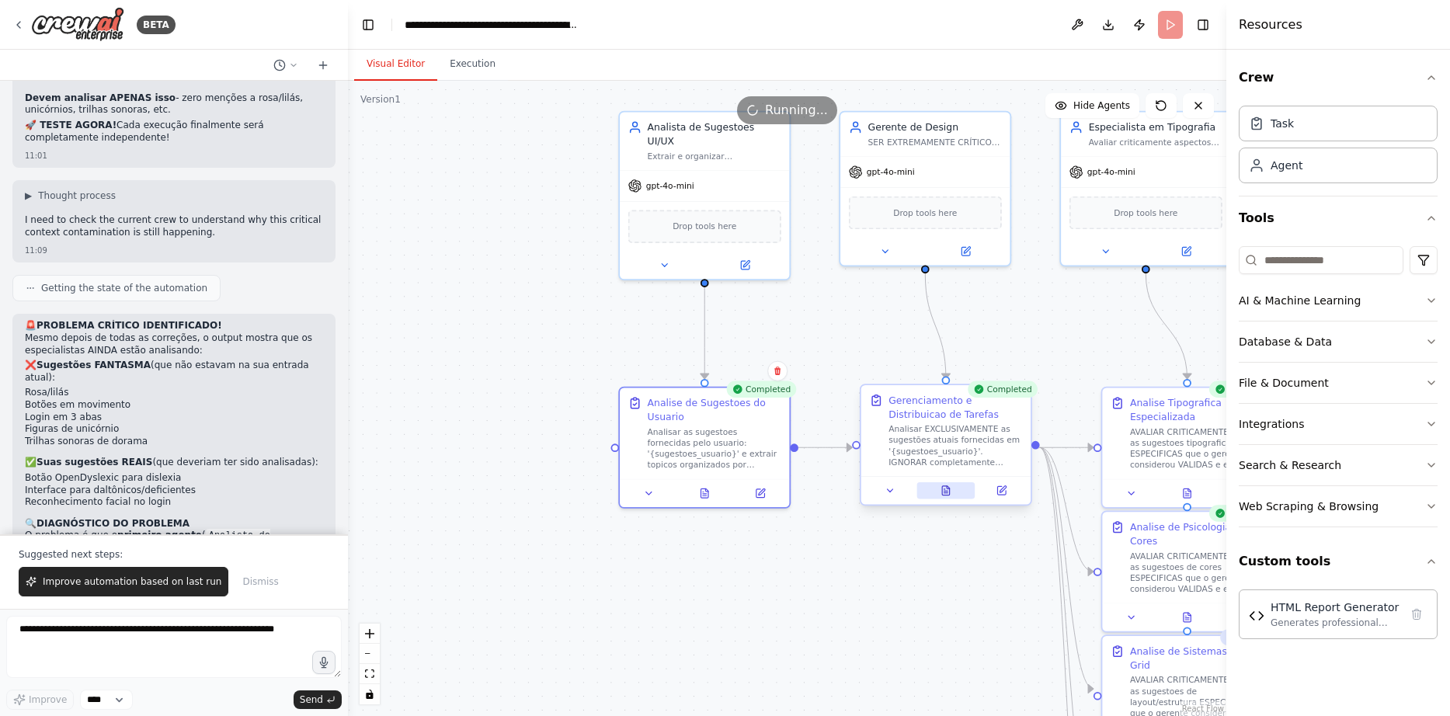
click at [937, 489] on button at bounding box center [945, 490] width 58 height 16
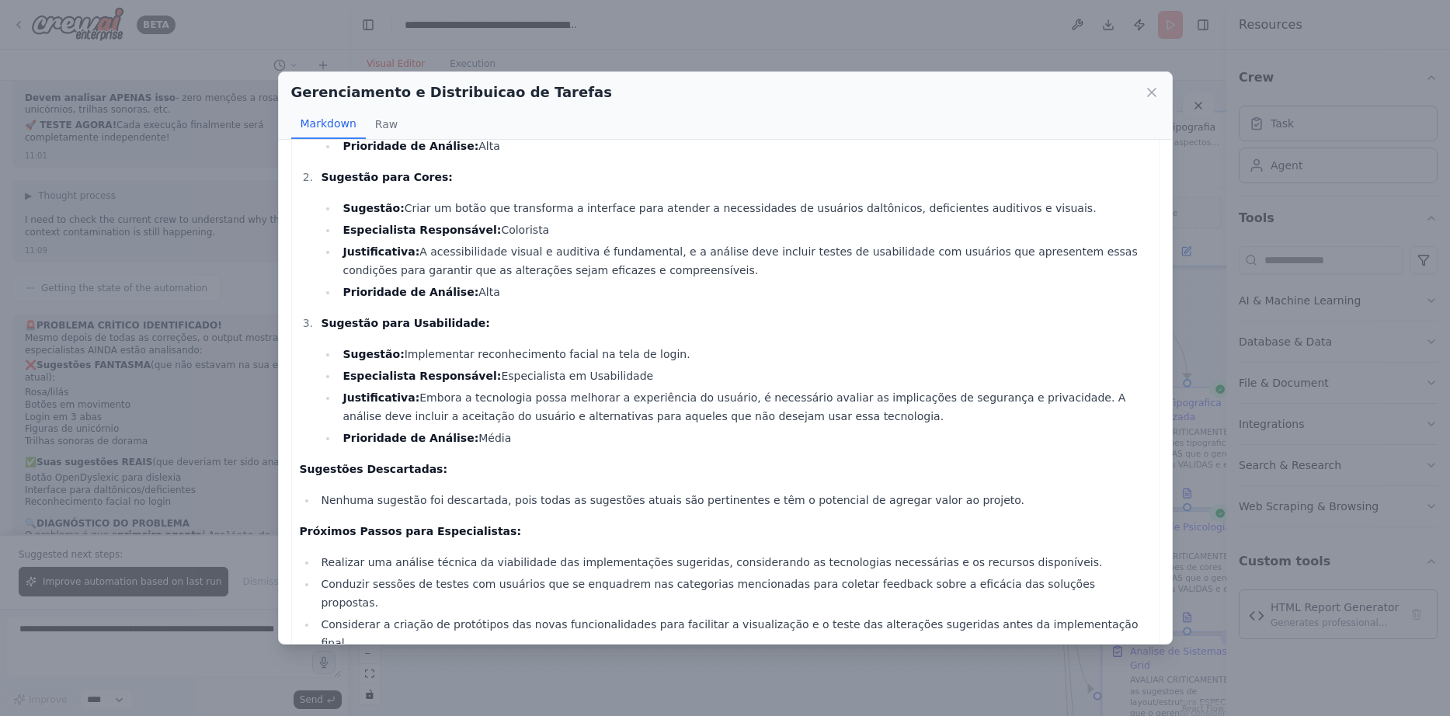
scroll to position [172, 0]
click at [1148, 89] on icon at bounding box center [1152, 93] width 8 height 8
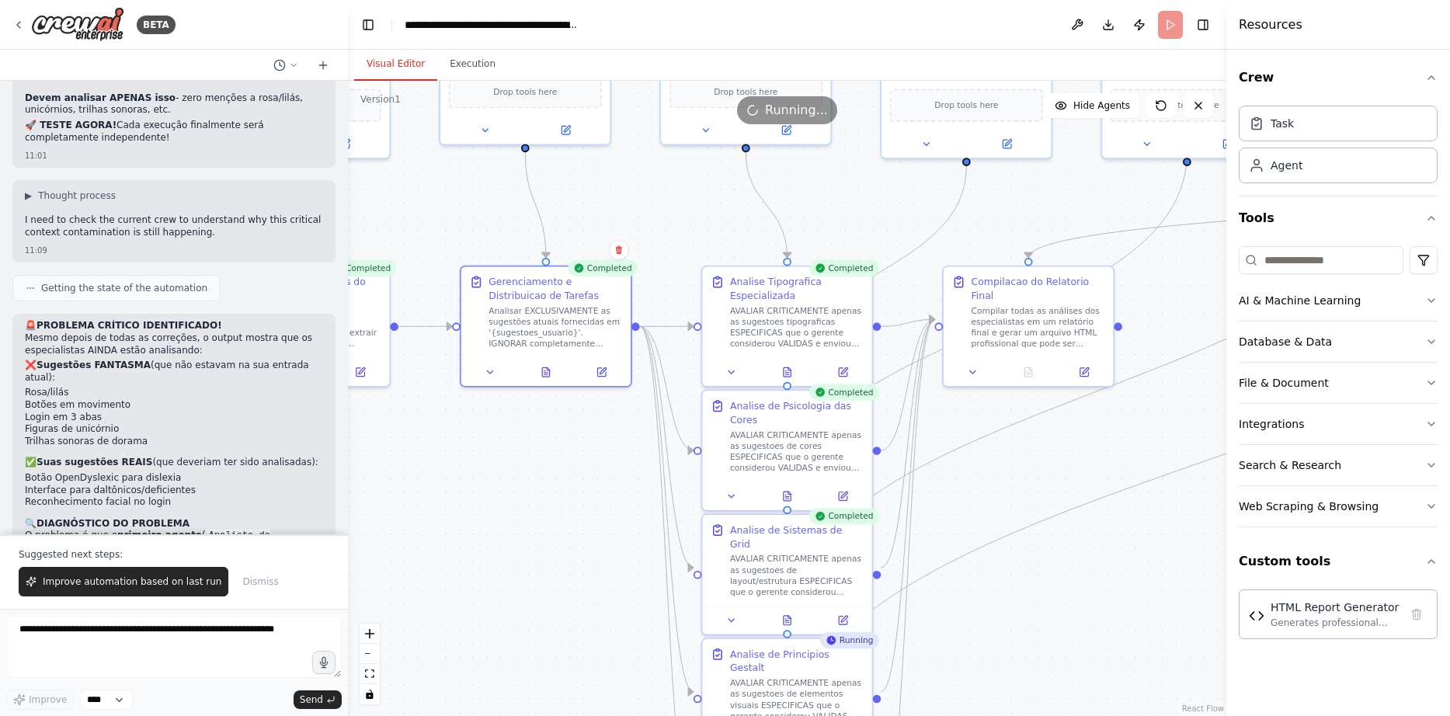
drag, startPoint x: 905, startPoint y: 339, endPoint x: 508, endPoint y: 208, distance: 418.0
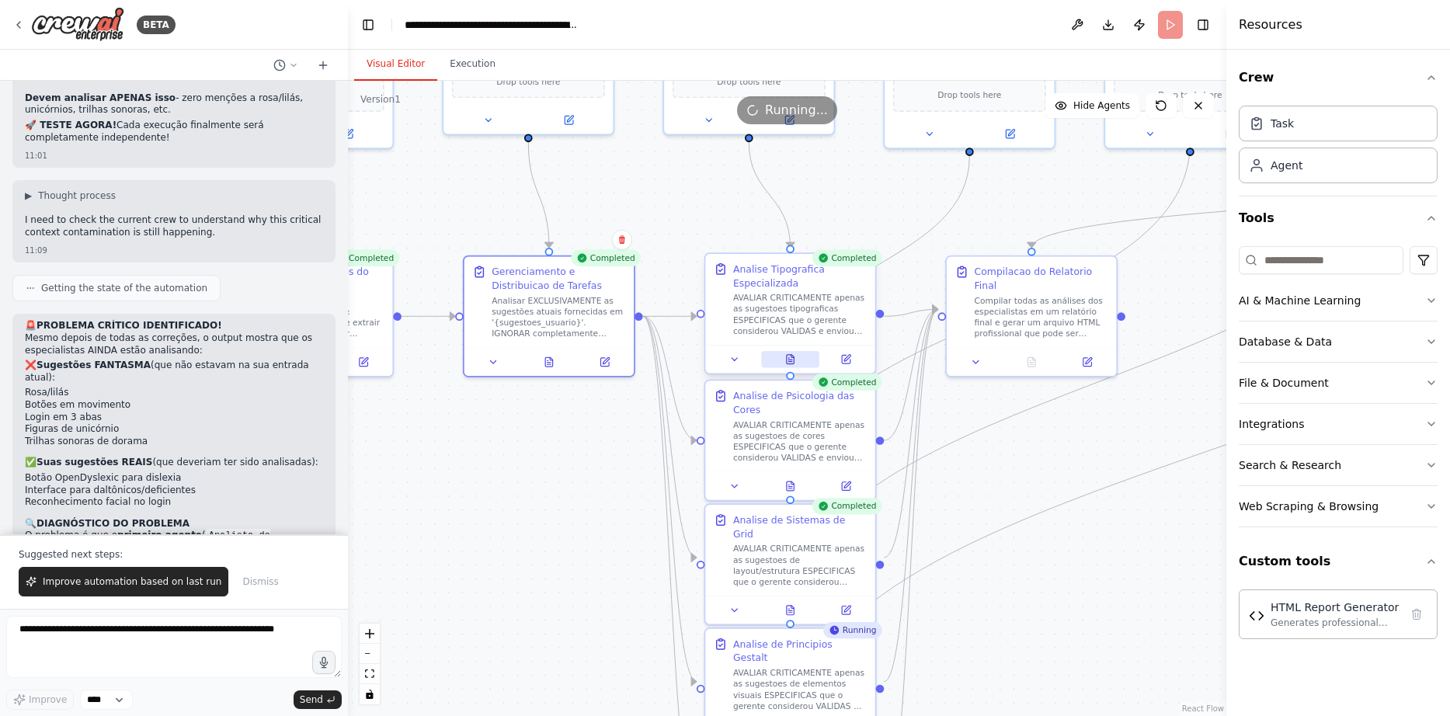
click at [795, 355] on icon at bounding box center [789, 359] width 11 height 11
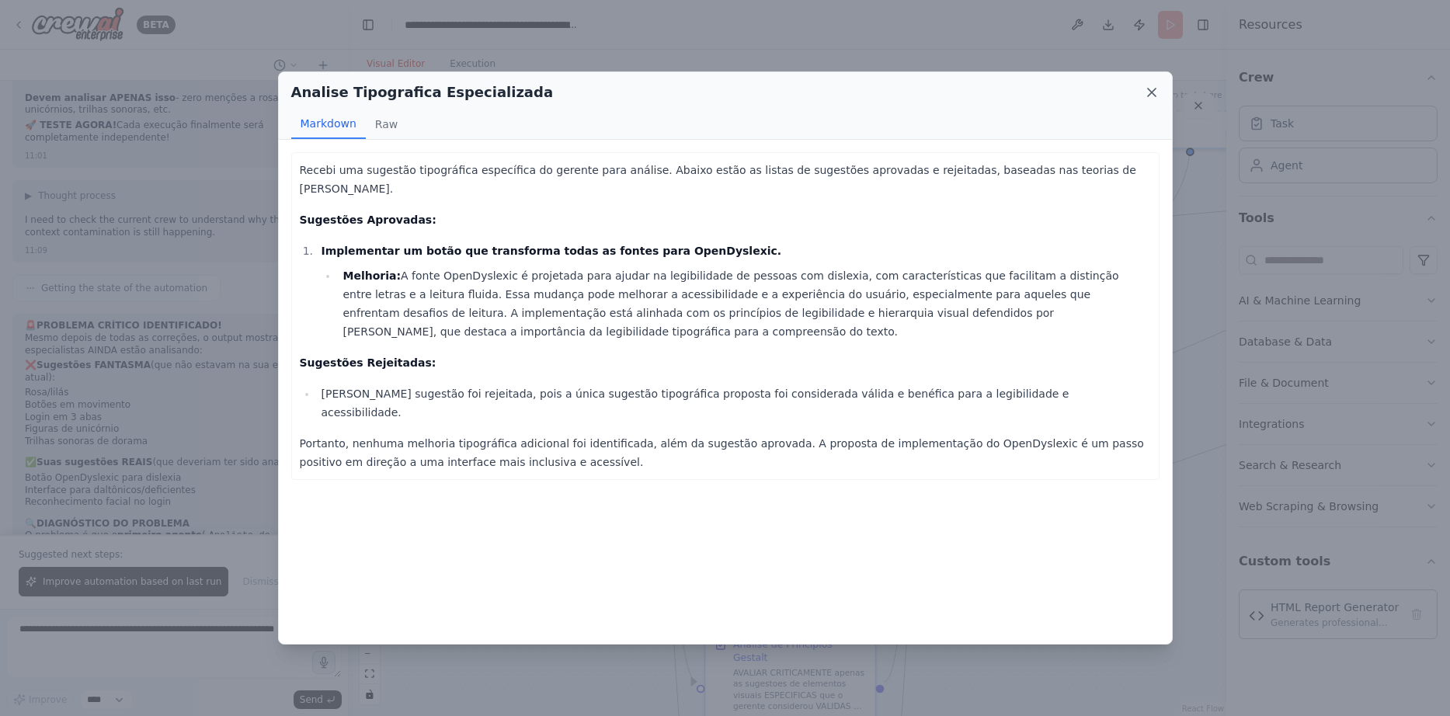
click at [1152, 89] on icon at bounding box center [1152, 93] width 16 height 16
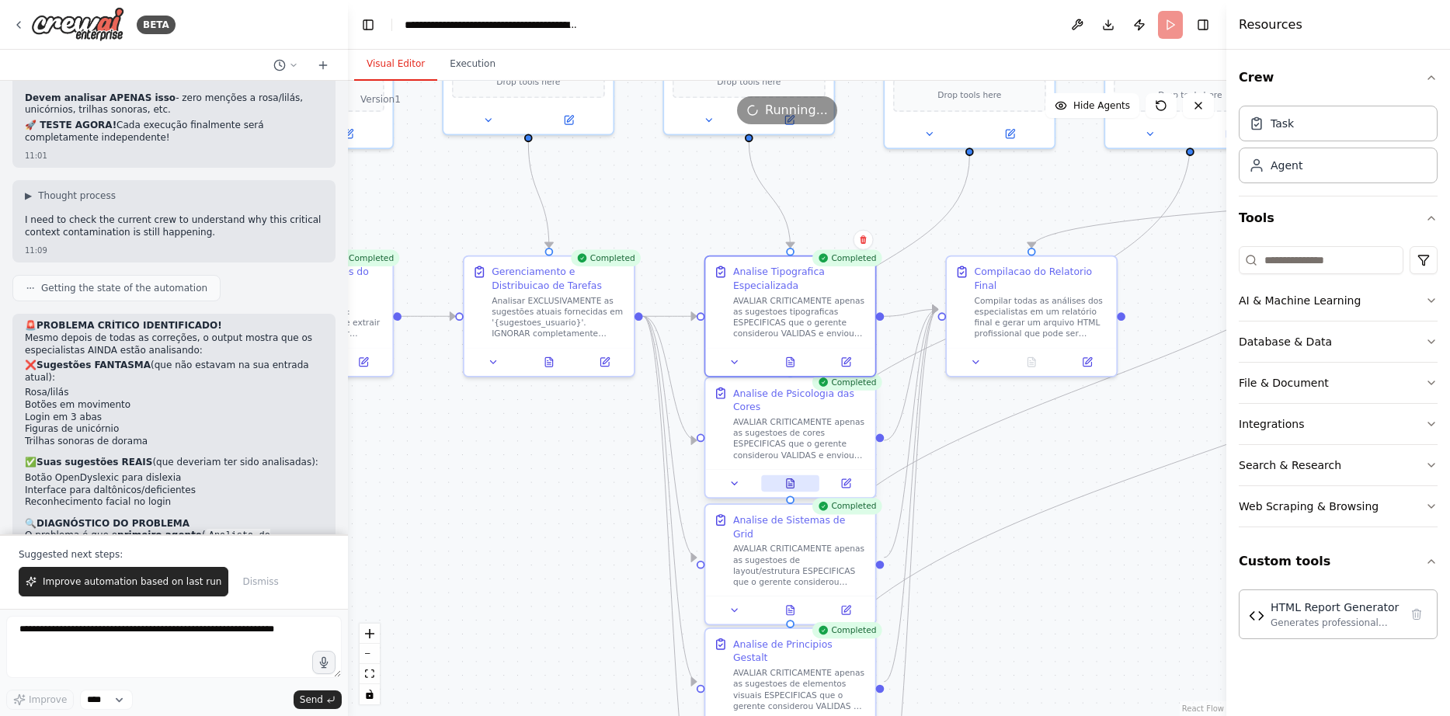
click at [792, 478] on button at bounding box center [790, 483] width 58 height 16
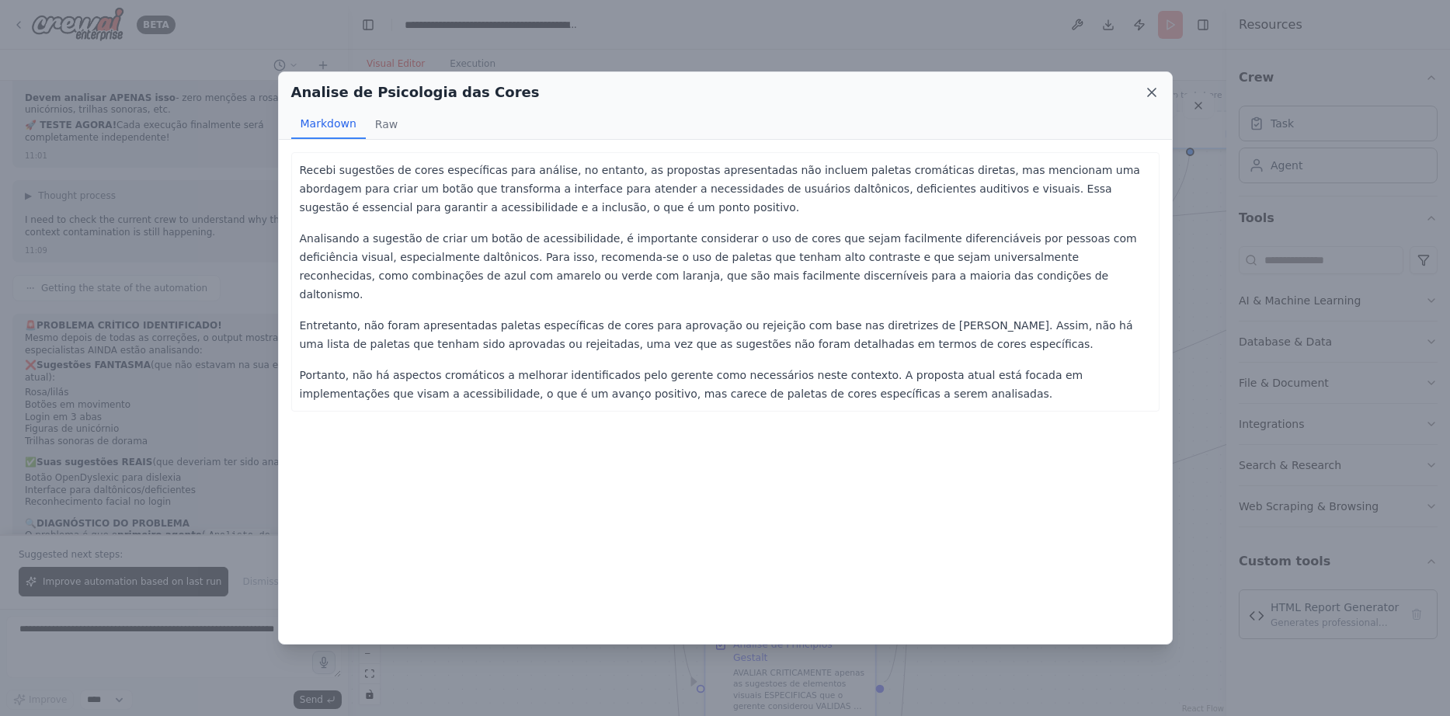
click at [1151, 91] on icon at bounding box center [1152, 93] width 8 height 8
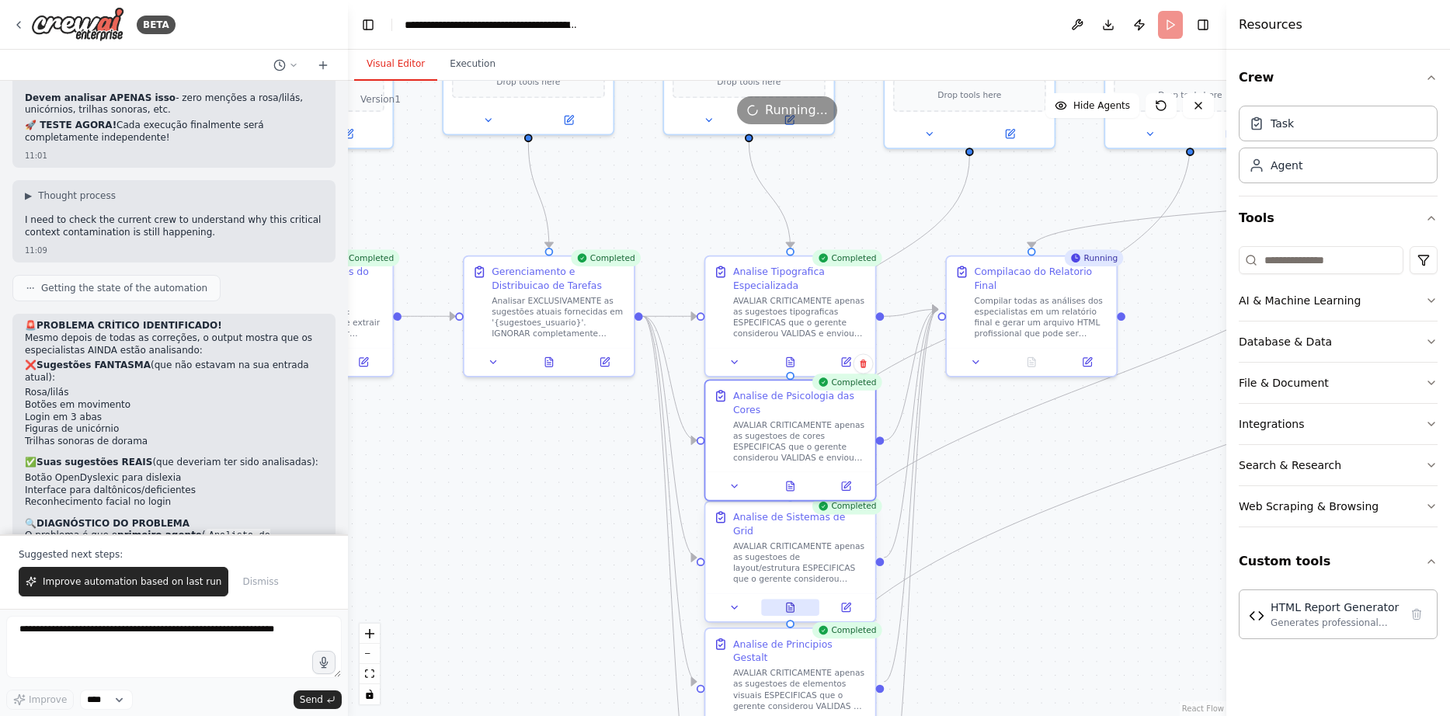
click at [794, 600] on button at bounding box center [790, 608] width 58 height 16
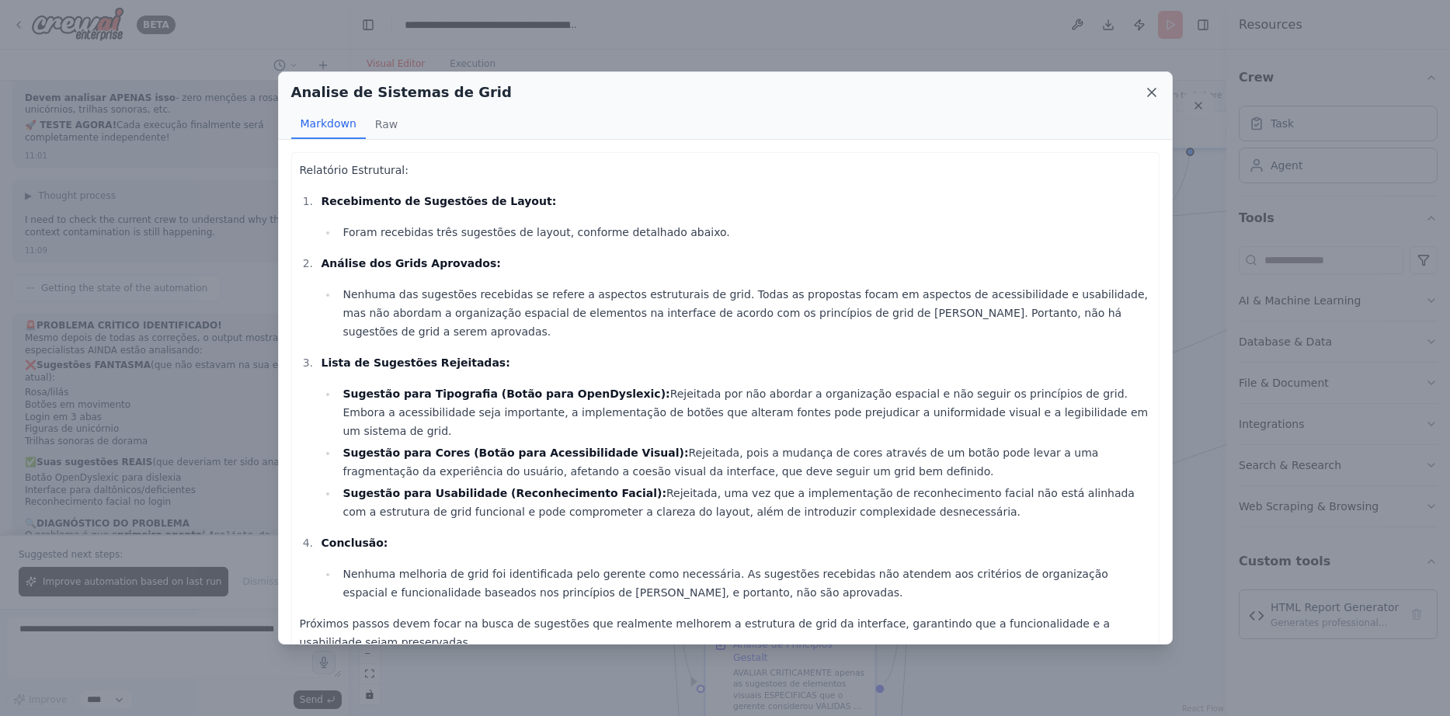
click at [1147, 95] on icon at bounding box center [1152, 93] width 16 height 16
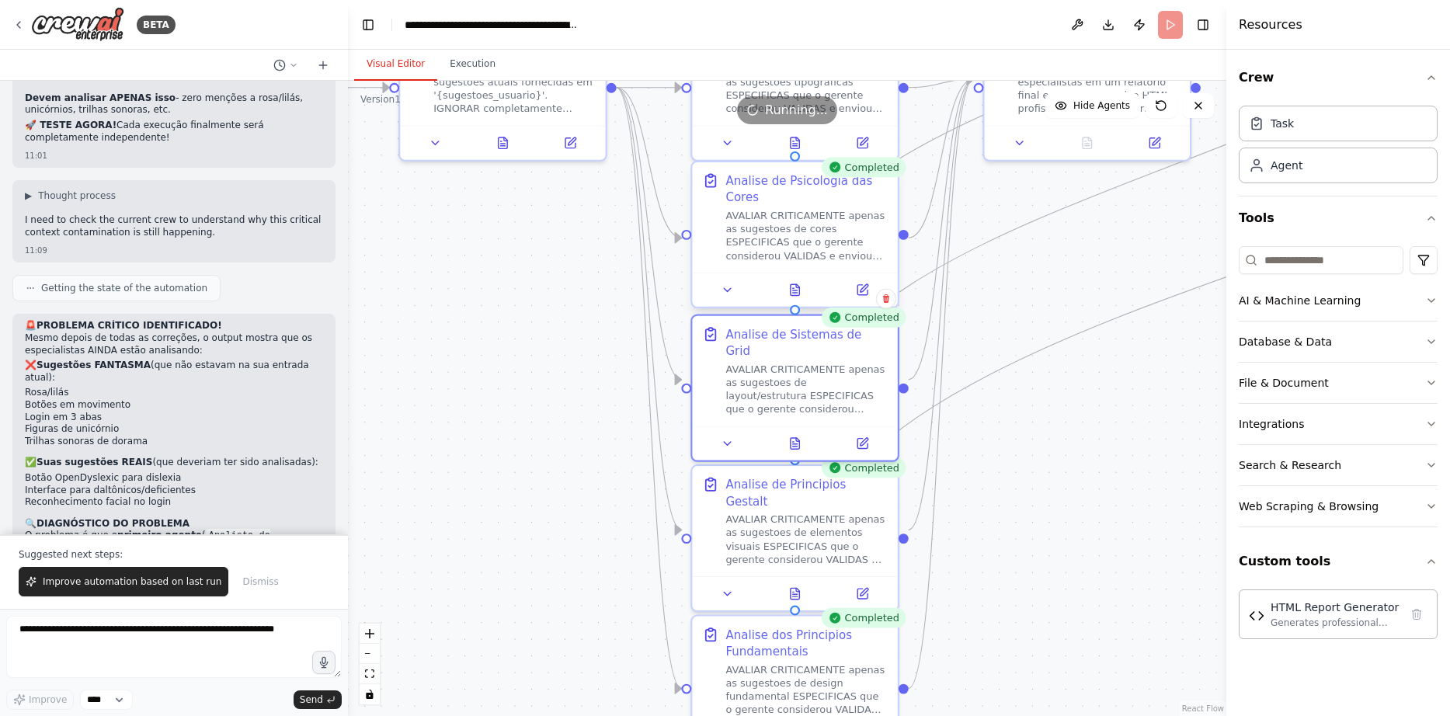
drag, startPoint x: 867, startPoint y: 459, endPoint x: 888, endPoint y: 256, distance: 203.8
click at [779, 577] on button at bounding box center [795, 587] width 71 height 20
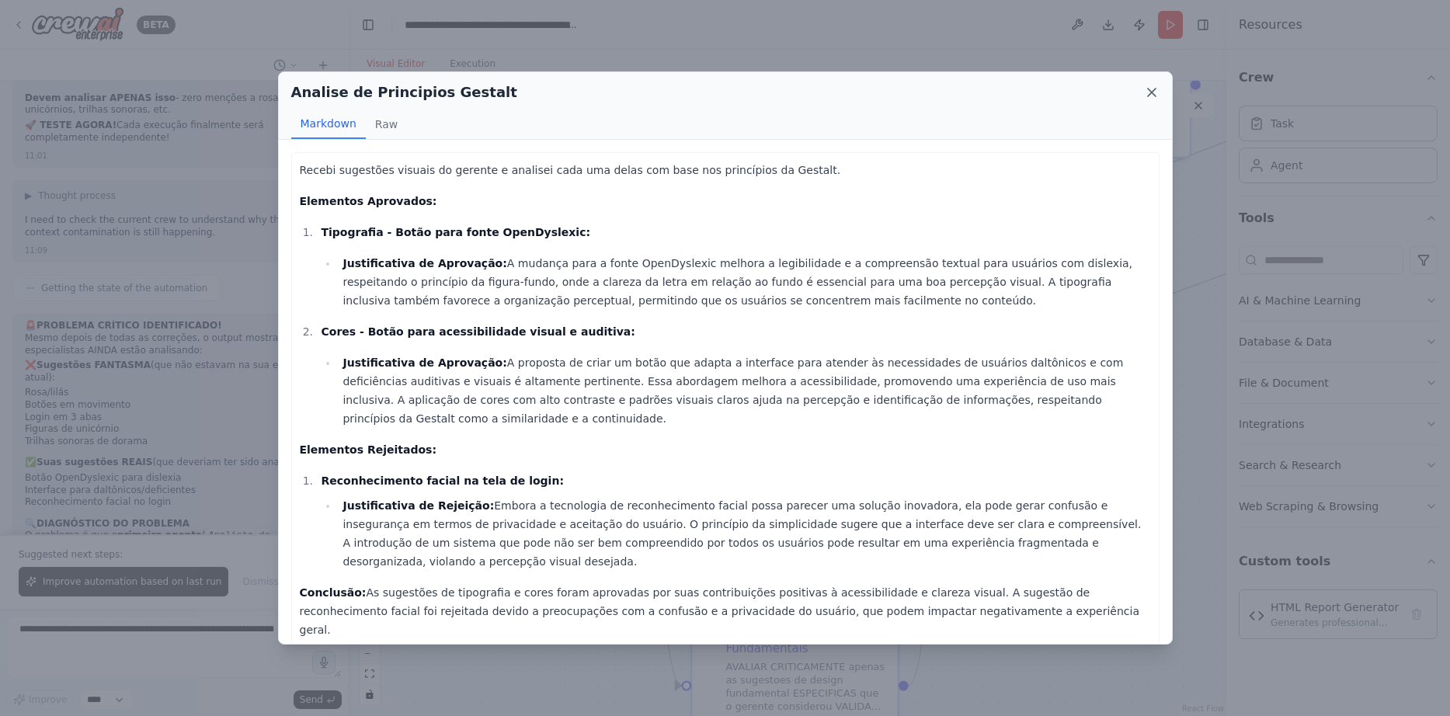
click at [1152, 92] on icon at bounding box center [1152, 93] width 8 height 8
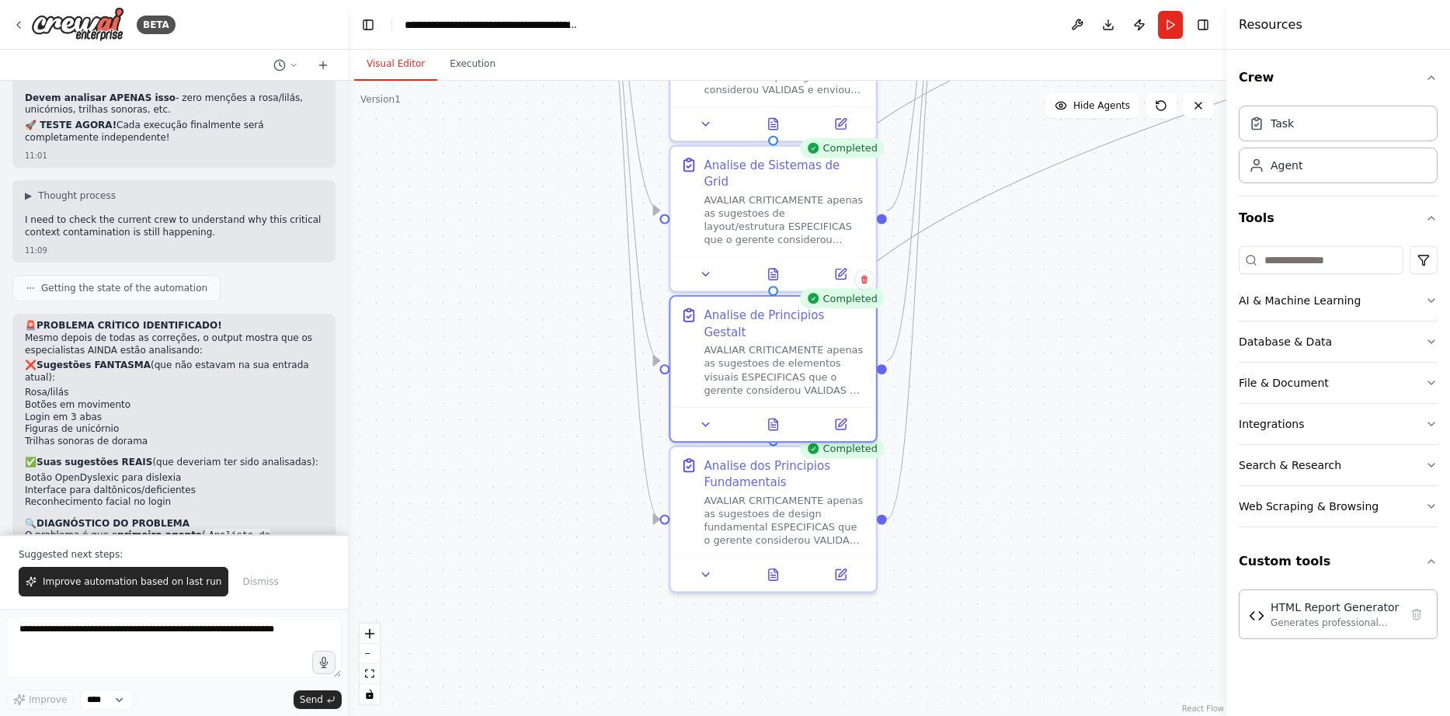
drag, startPoint x: 1055, startPoint y: 368, endPoint x: 1033, endPoint y: 202, distance: 167.6
click at [777, 565] on icon at bounding box center [773, 571] width 13 height 13
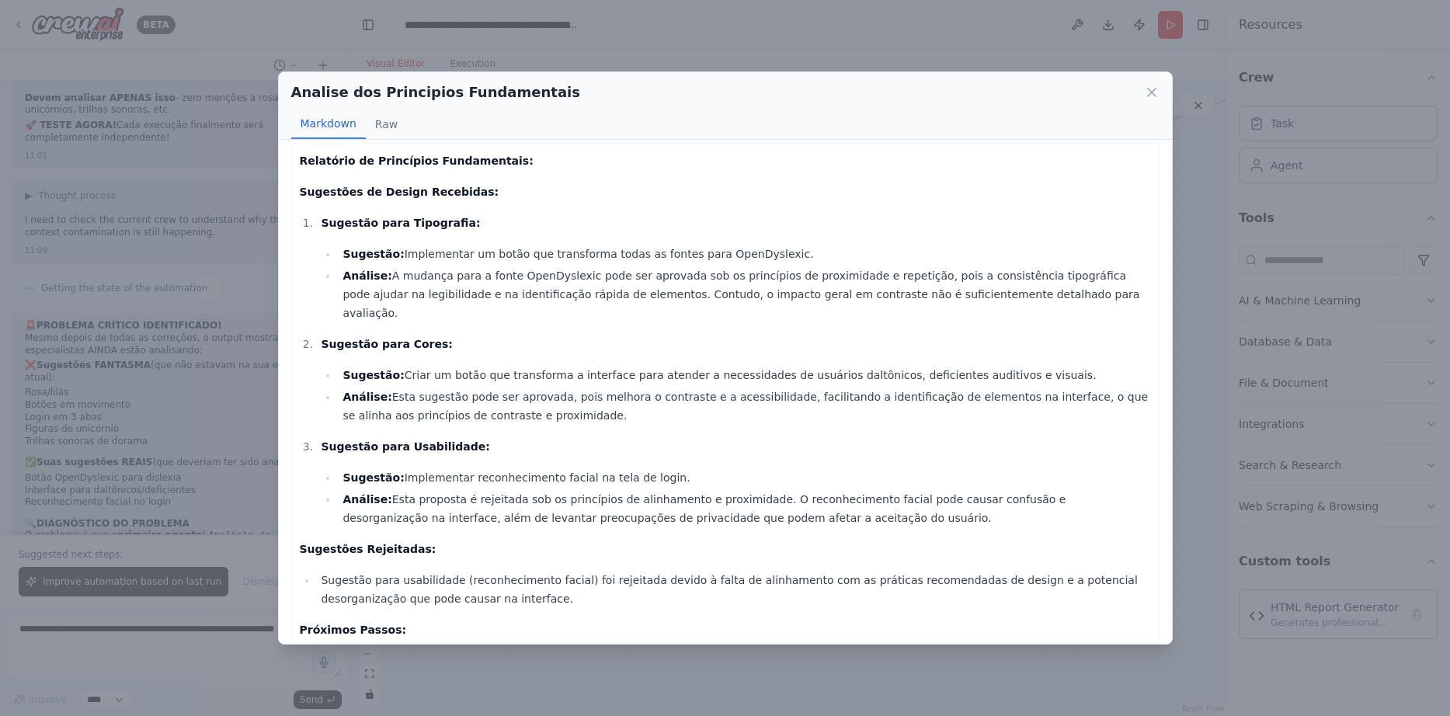
scroll to position [0, 0]
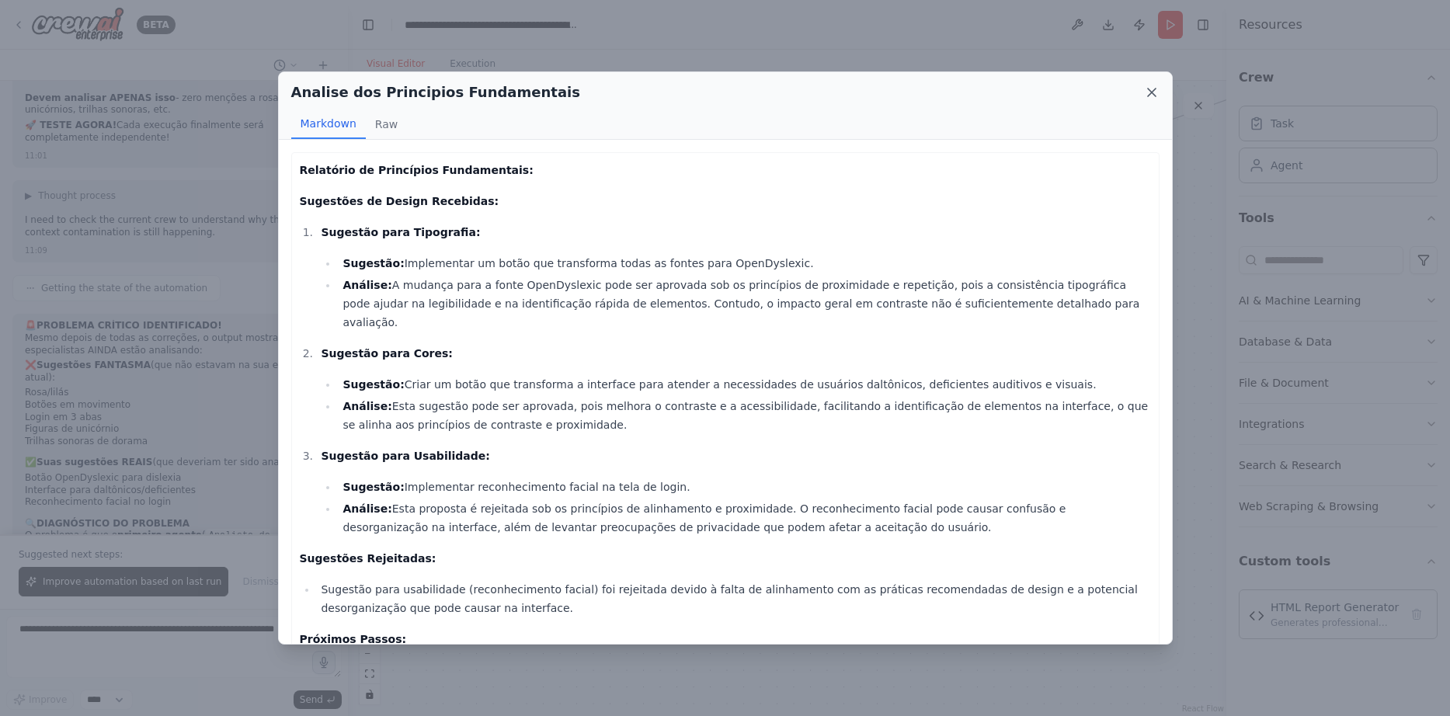
click at [1144, 96] on icon at bounding box center [1152, 93] width 16 height 16
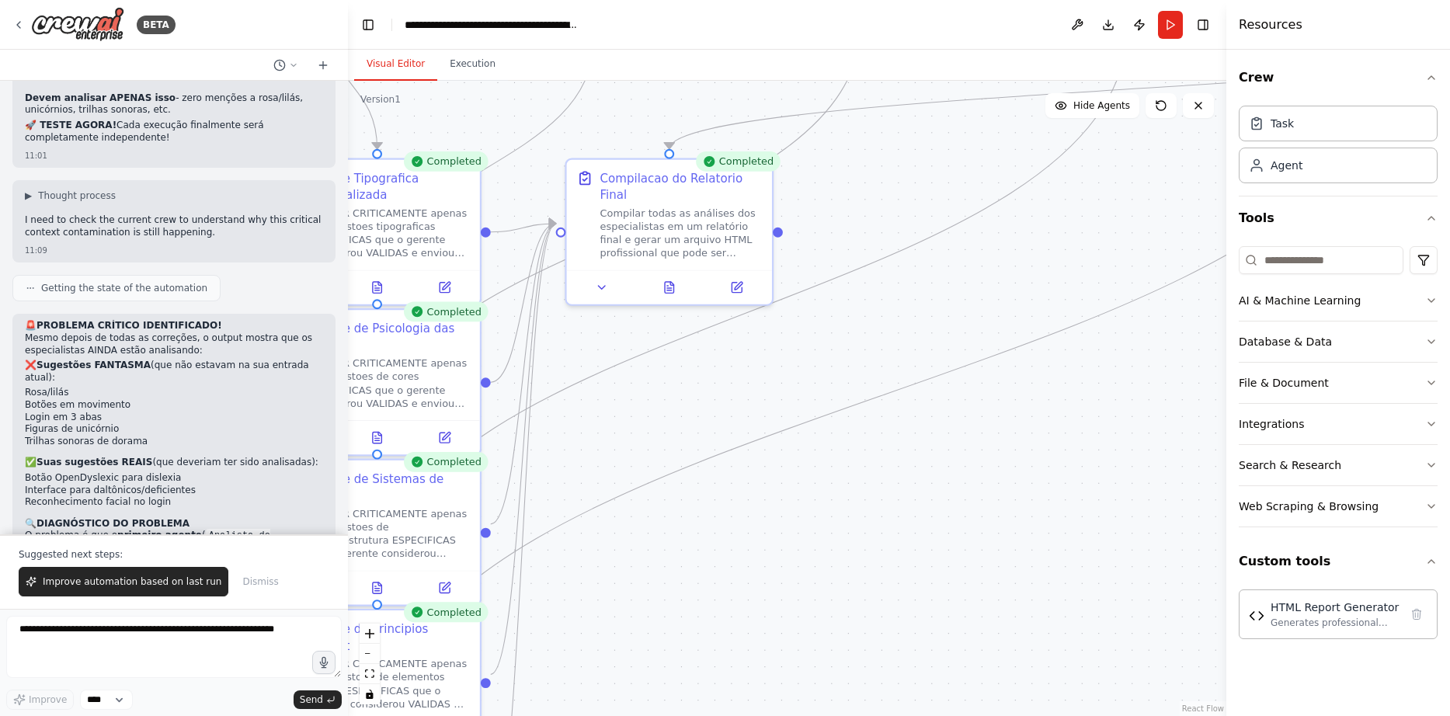
drag, startPoint x: 1067, startPoint y: 311, endPoint x: 641, endPoint y: 669, distance: 556.7
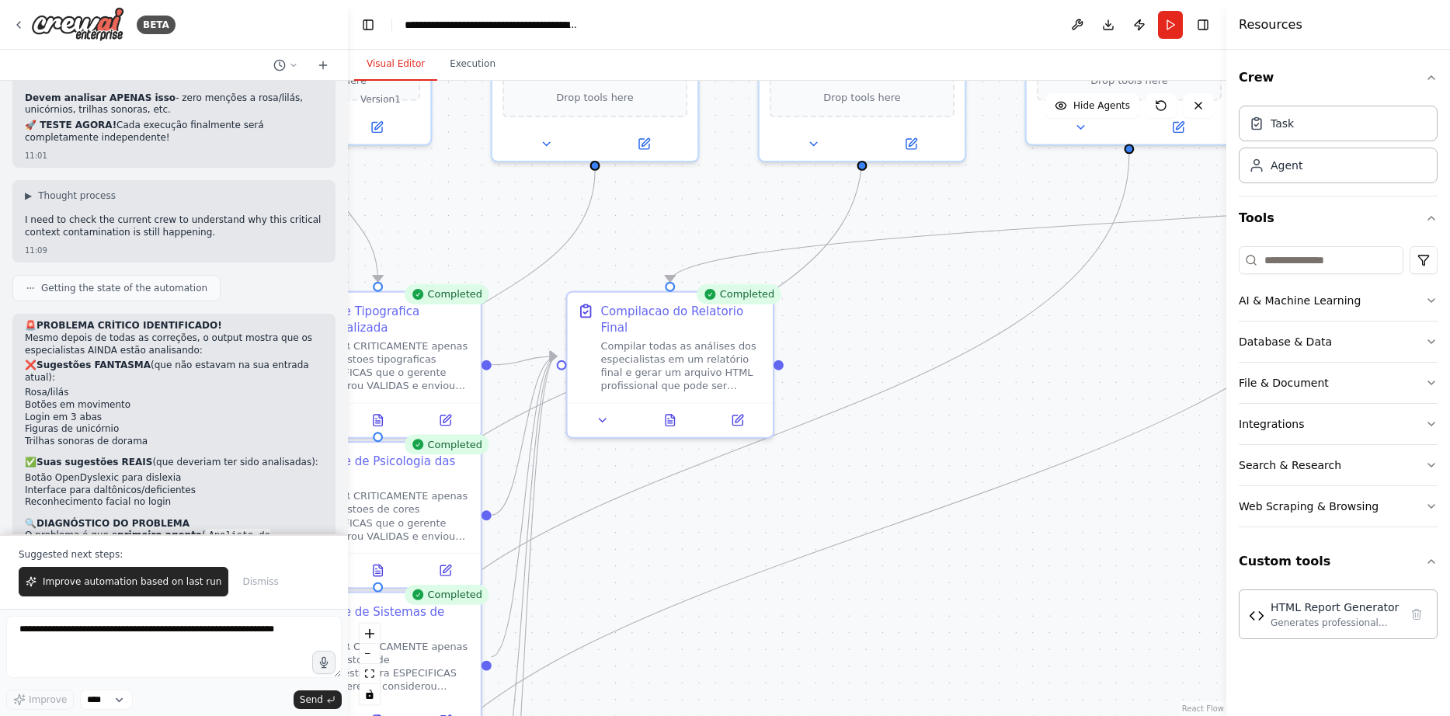
drag, startPoint x: 1000, startPoint y: 455, endPoint x: 1031, endPoint y: 544, distance: 93.8
click at [680, 407] on button at bounding box center [669, 417] width 71 height 20
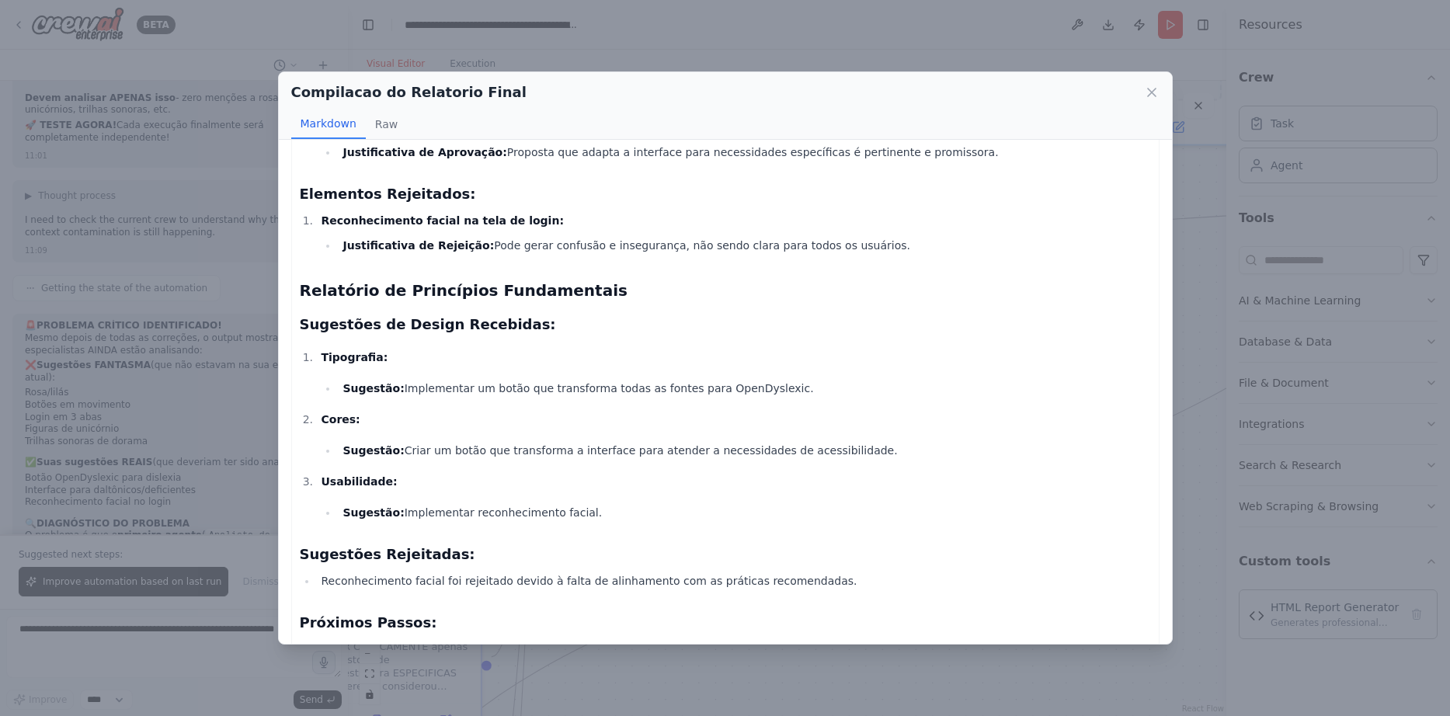
scroll to position [1090, 0]
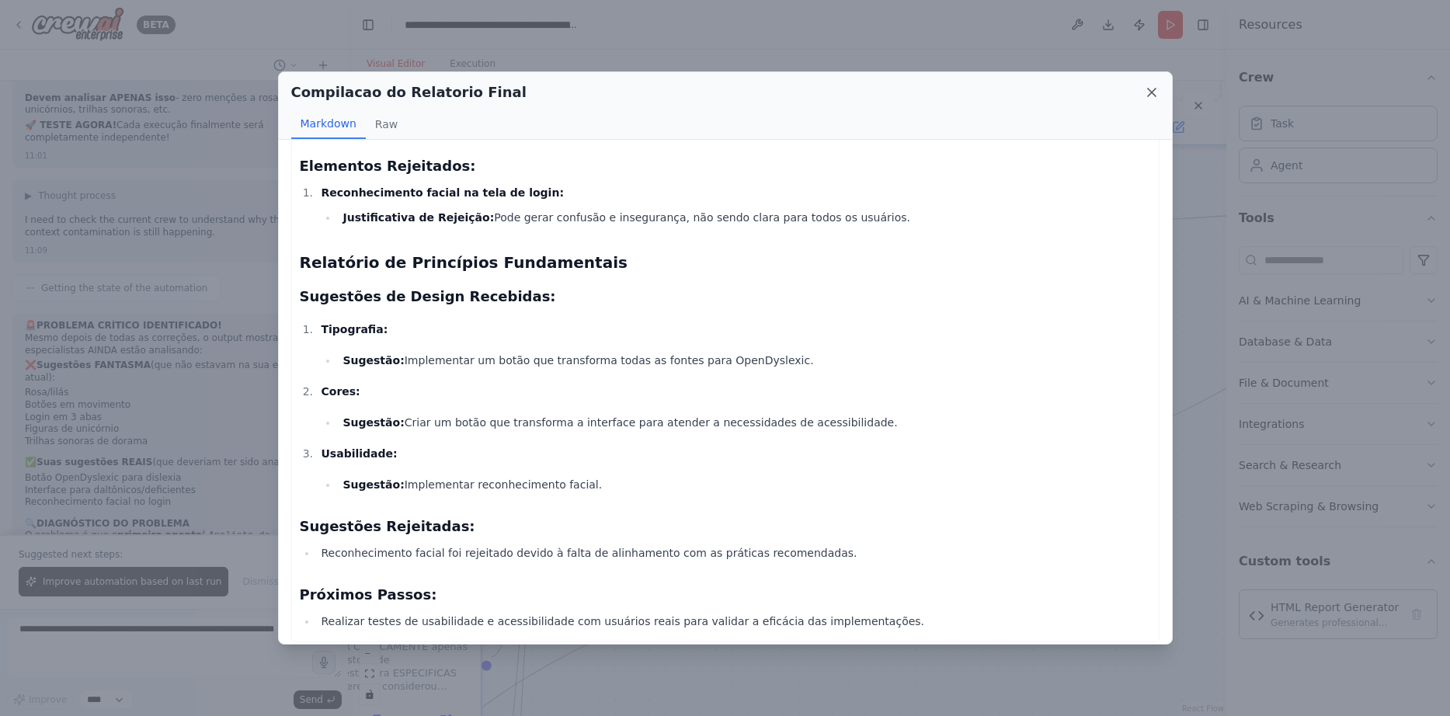
click at [1148, 96] on icon at bounding box center [1152, 93] width 8 height 8
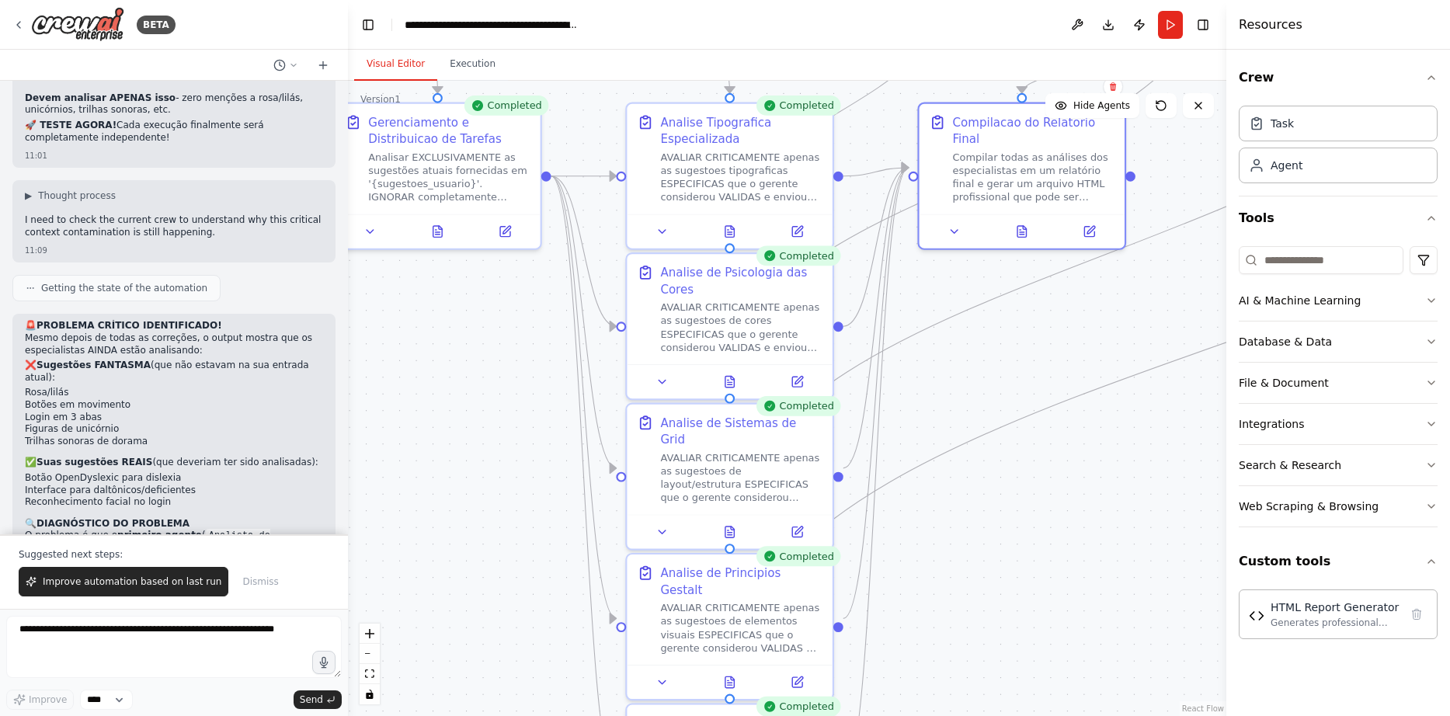
drag, startPoint x: 778, startPoint y: 477, endPoint x: 1130, endPoint y: 288, distance: 399.2
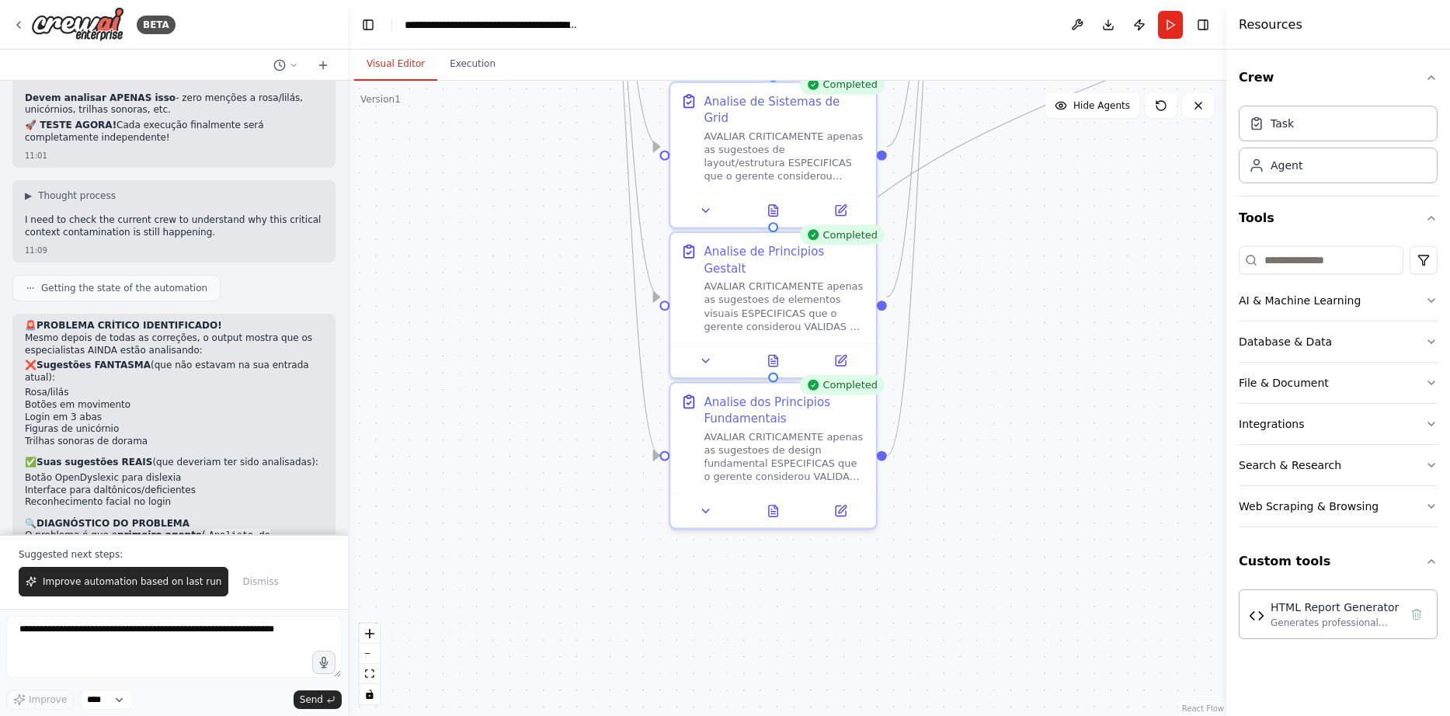
drag, startPoint x: 1026, startPoint y: 606, endPoint x: 984, endPoint y: 327, distance: 281.9
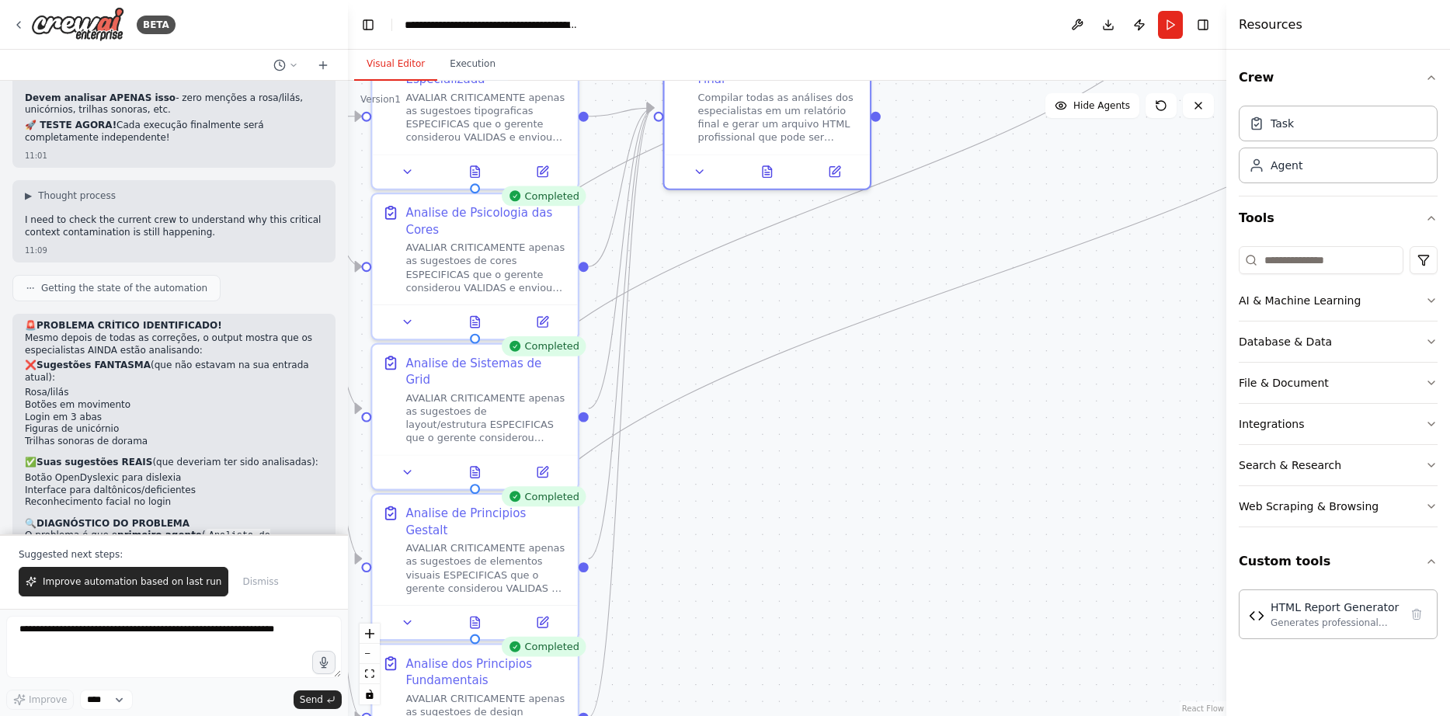
drag, startPoint x: 1123, startPoint y: 419, endPoint x: 841, endPoint y: 667, distance: 375.3
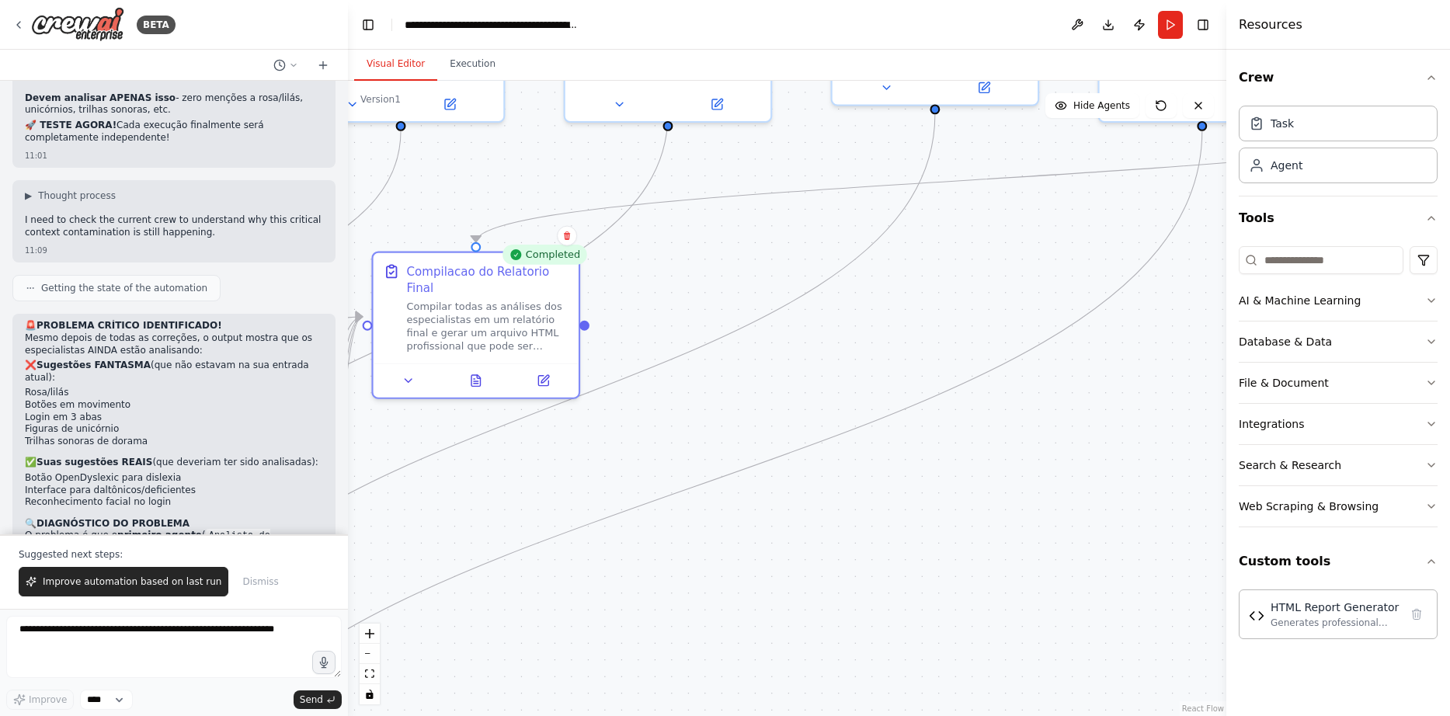
drag, startPoint x: 1066, startPoint y: 480, endPoint x: 757, endPoint y: 715, distance: 388.5
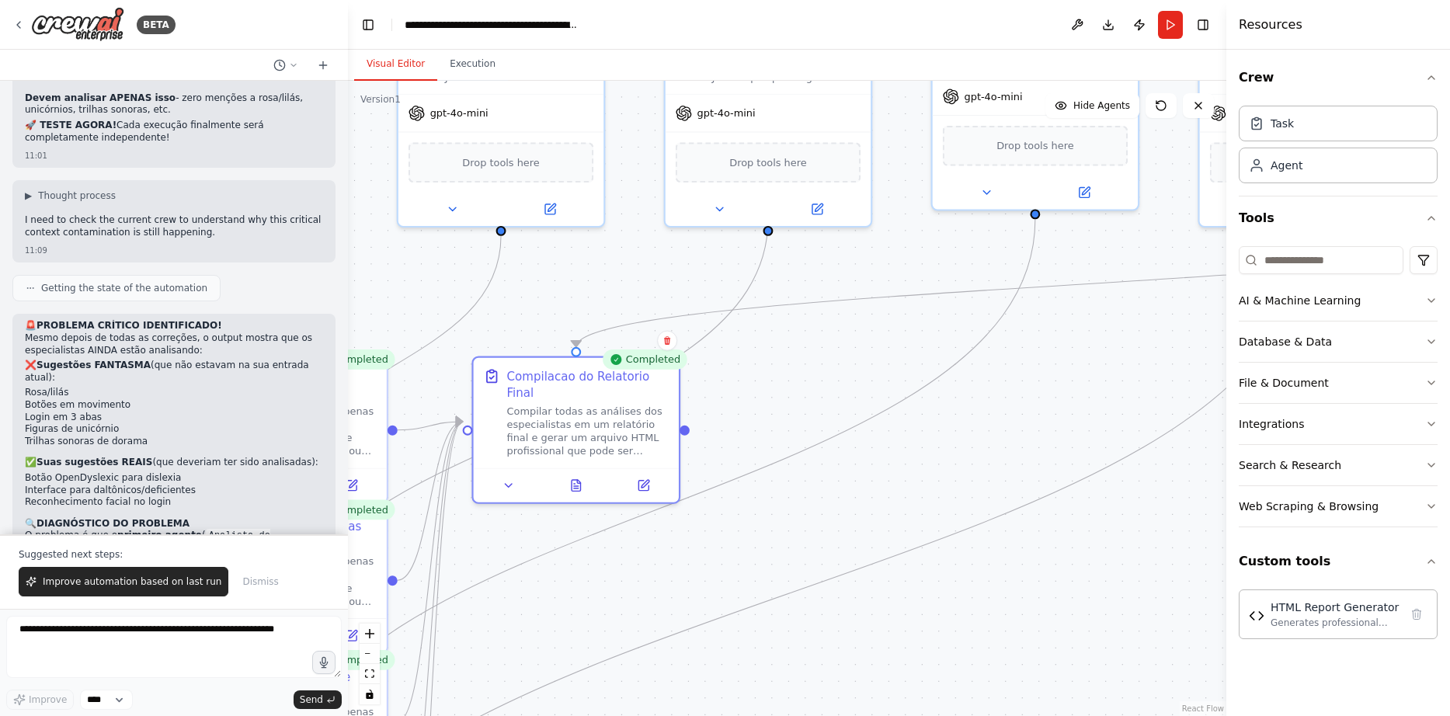
drag, startPoint x: 1031, startPoint y: 515, endPoint x: 1170, endPoint y: 572, distance: 149.7
